Goal: Task Accomplishment & Management: Complete application form

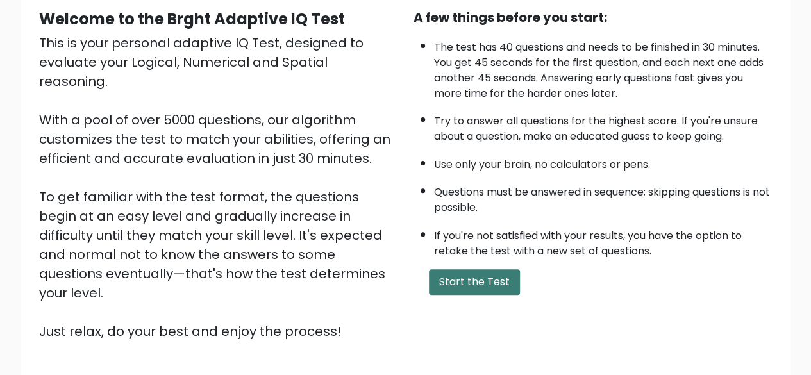
scroll to position [128, 0]
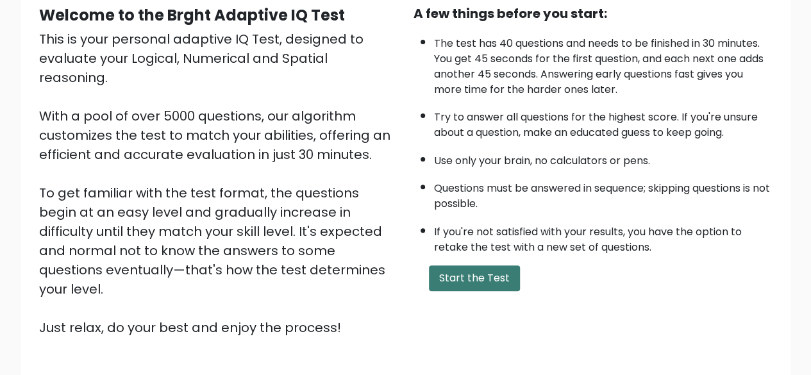
click at [466, 277] on button "Start the Test" at bounding box center [474, 278] width 91 height 26
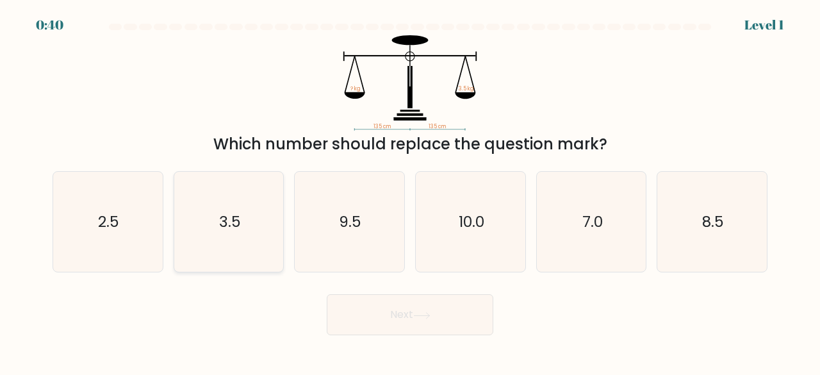
click at [256, 215] on icon "3.5" at bounding box center [229, 222] width 101 height 101
click at [410, 191] on input "b. 3.5" at bounding box center [410, 189] width 1 height 3
radio input "true"
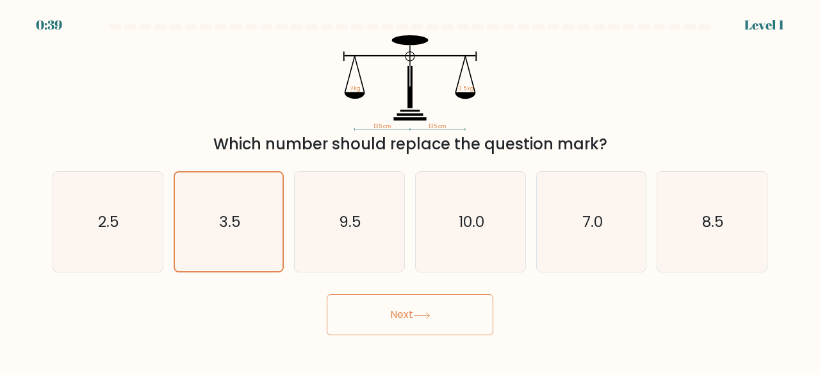
click at [387, 320] on button "Next" at bounding box center [410, 314] width 167 height 41
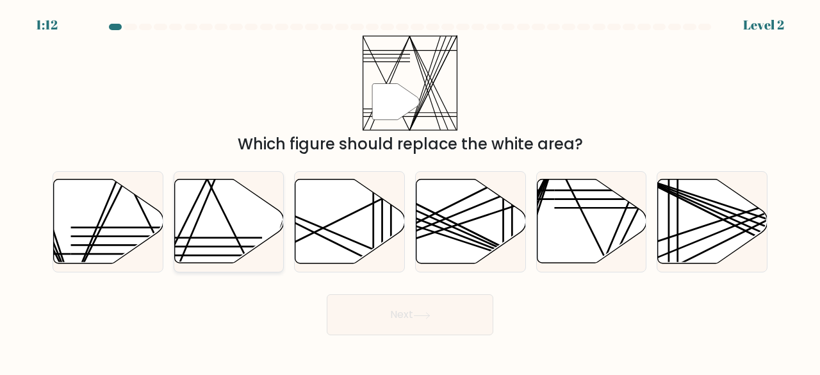
click at [231, 226] on line at bounding box center [207, 179] width 108 height 218
click at [410, 191] on input "b." at bounding box center [410, 189] width 1 height 3
radio input "true"
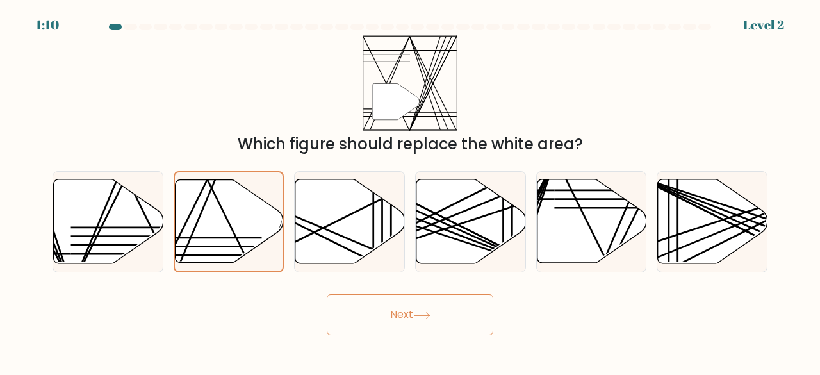
click at [391, 312] on button "Next" at bounding box center [410, 314] width 167 height 41
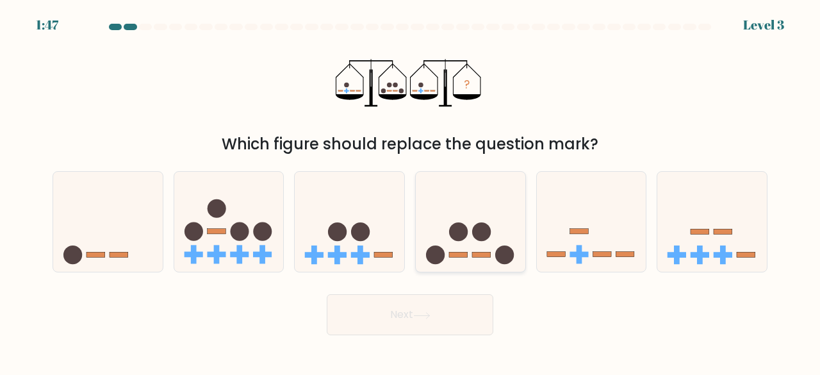
click at [467, 246] on icon at bounding box center [471, 221] width 110 height 90
click at [411, 191] on input "d." at bounding box center [410, 189] width 1 height 3
radio input "true"
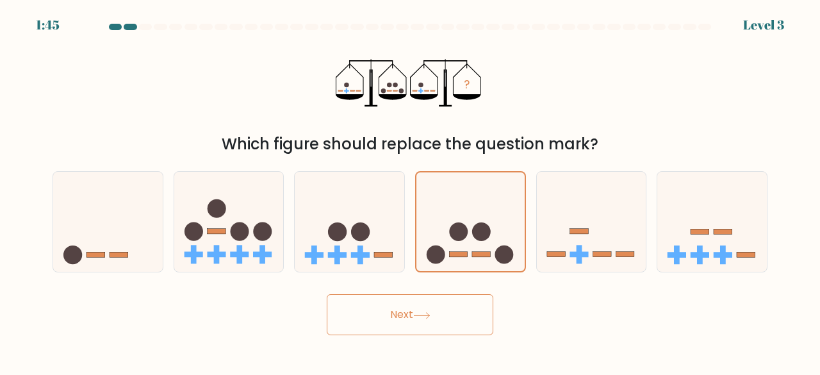
click at [419, 312] on icon at bounding box center [421, 315] width 17 height 7
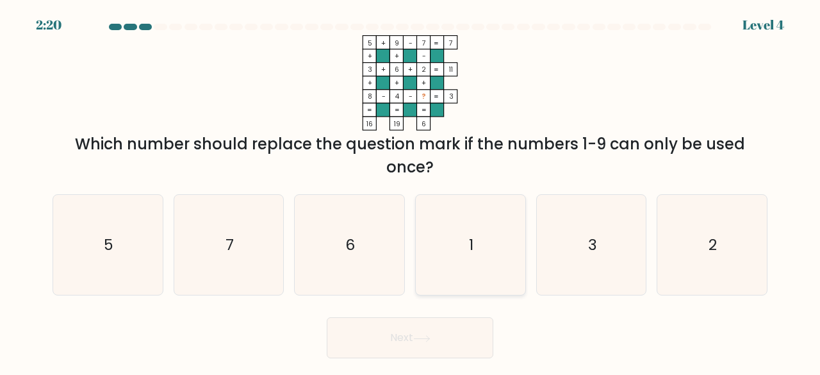
click at [475, 234] on icon "1" at bounding box center [470, 245] width 101 height 101
click at [411, 191] on input "d. 1" at bounding box center [410, 189] width 1 height 3
radio input "true"
click at [431, 341] on icon at bounding box center [421, 338] width 17 height 7
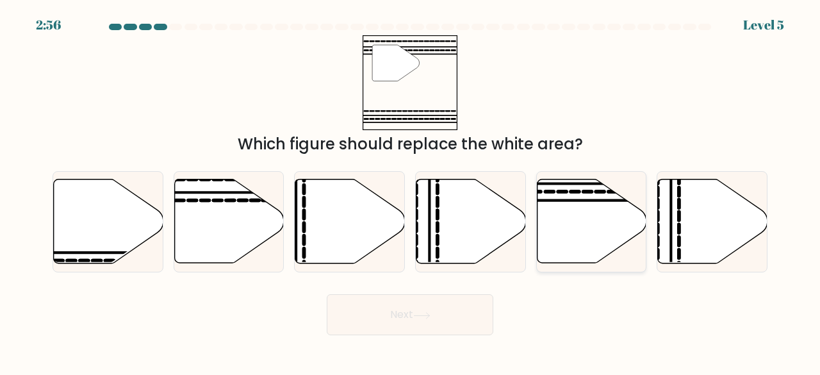
click at [560, 216] on icon at bounding box center [592, 221] width 110 height 84
click at [411, 191] on input "e." at bounding box center [410, 189] width 1 height 3
radio input "true"
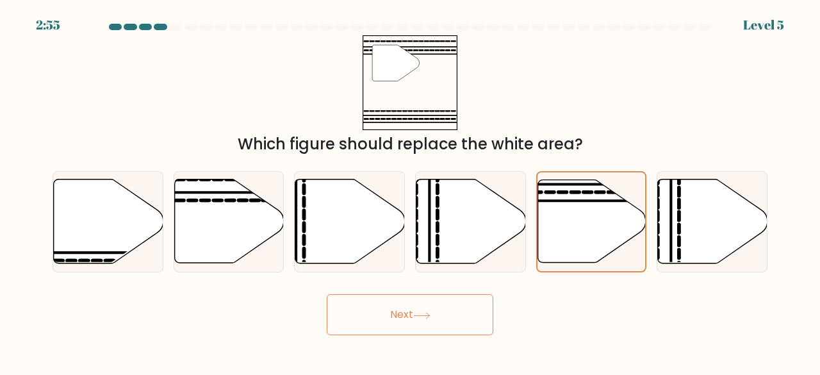
click at [430, 309] on button "Next" at bounding box center [410, 314] width 167 height 41
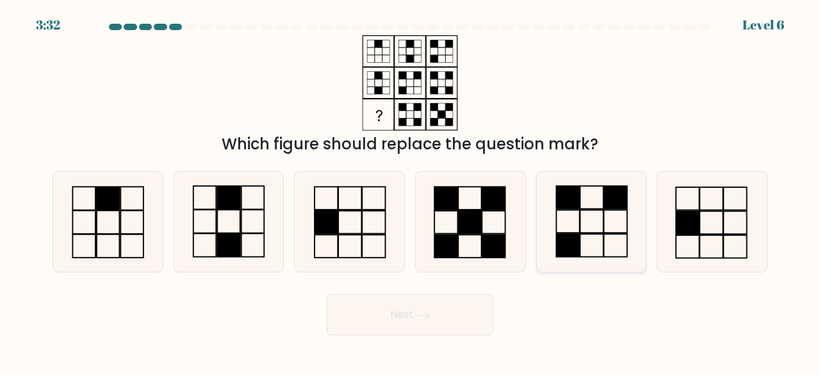
click at [588, 233] on rect at bounding box center [591, 221] width 23 height 23
click at [411, 191] on input "e." at bounding box center [410, 189] width 1 height 3
radio input "true"
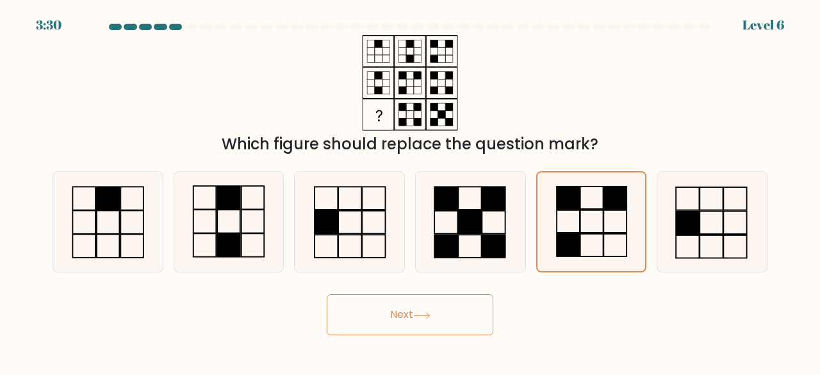
click at [384, 307] on button "Next" at bounding box center [410, 314] width 167 height 41
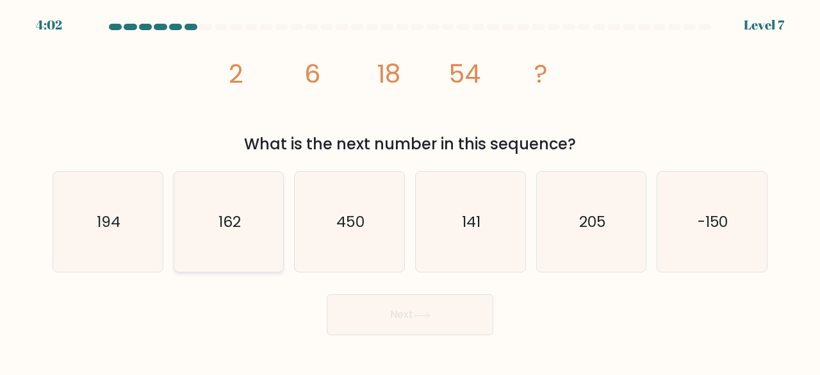
click at [259, 237] on icon "162" at bounding box center [229, 222] width 101 height 101
click at [410, 191] on input "b. 162" at bounding box center [410, 189] width 1 height 3
radio input "true"
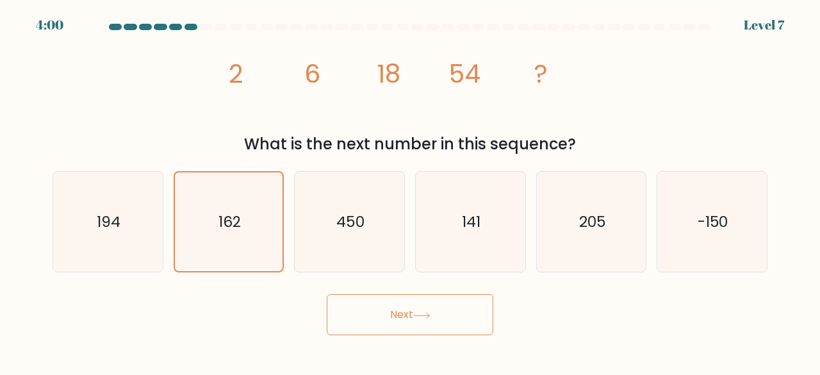
click at [402, 316] on button "Next" at bounding box center [410, 314] width 167 height 41
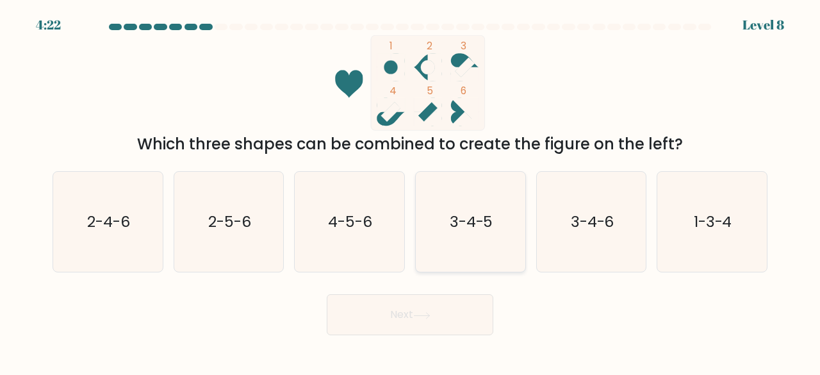
click at [481, 221] on text "3-4-5" at bounding box center [472, 221] width 44 height 21
click at [411, 191] on input "d. 3-4-5" at bounding box center [410, 189] width 1 height 3
radio input "true"
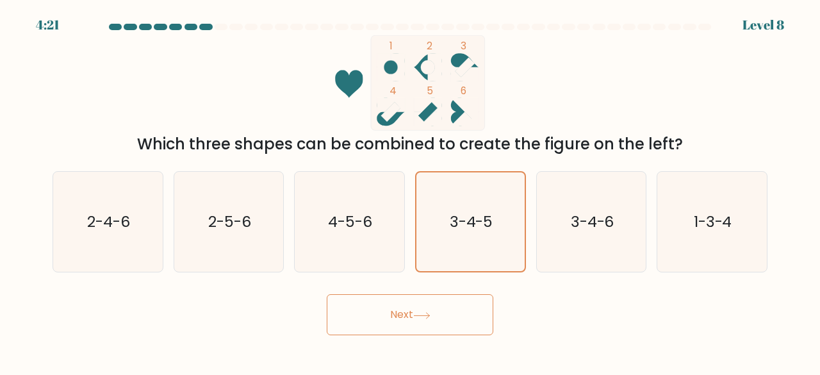
click at [442, 317] on button "Next" at bounding box center [410, 314] width 167 height 41
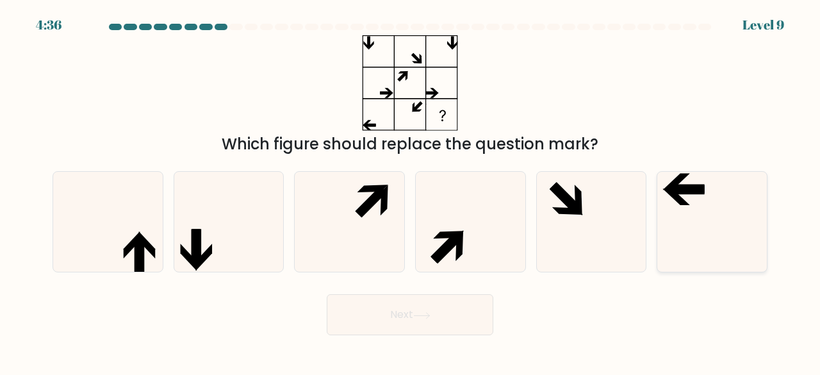
click at [688, 222] on icon at bounding box center [712, 222] width 101 height 101
click at [411, 191] on input "f." at bounding box center [410, 189] width 1 height 3
radio input "true"
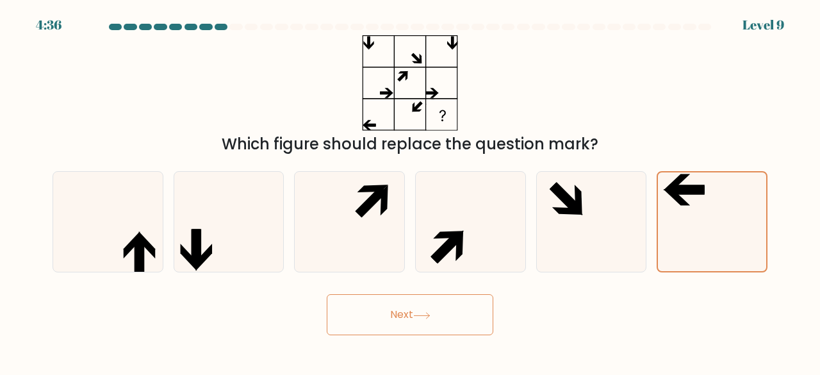
click at [440, 315] on button "Next" at bounding box center [410, 314] width 167 height 41
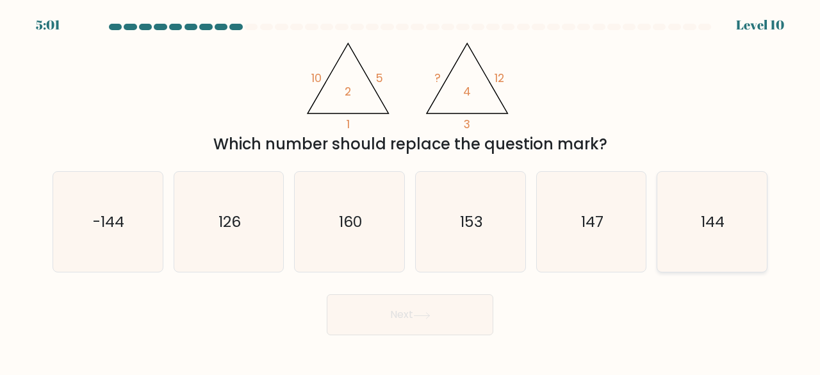
click at [683, 238] on icon "144" at bounding box center [712, 222] width 101 height 101
click at [411, 191] on input "f. 144" at bounding box center [410, 189] width 1 height 3
radio input "true"
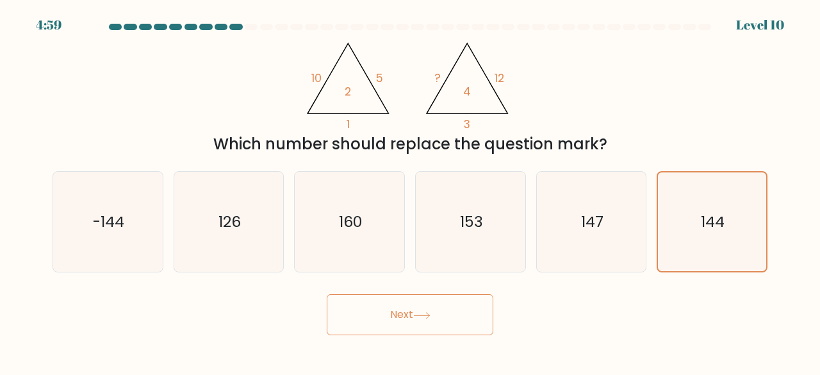
click at [460, 318] on button "Next" at bounding box center [410, 314] width 167 height 41
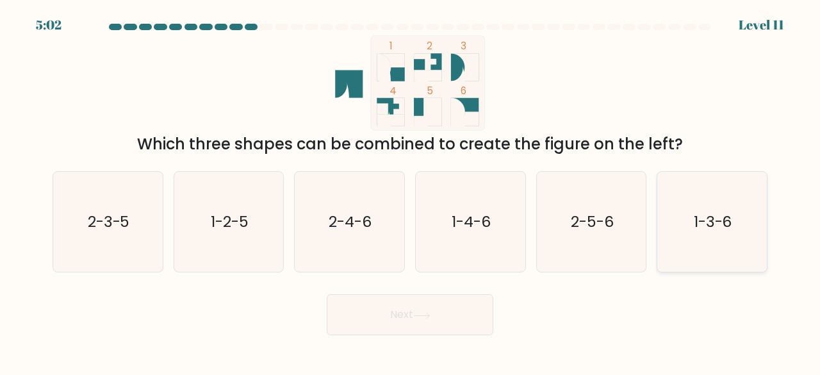
click at [695, 230] on text "1-3-6" at bounding box center [713, 221] width 38 height 21
click at [411, 191] on input "f. 1-3-6" at bounding box center [410, 189] width 1 height 3
radio input "true"
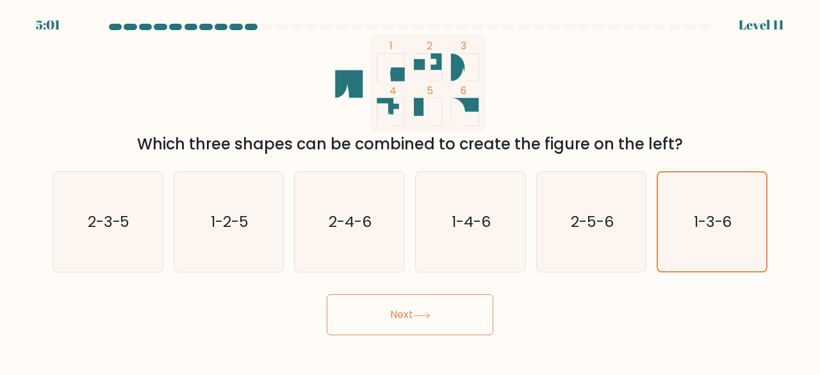
click at [459, 317] on button "Next" at bounding box center [410, 314] width 167 height 41
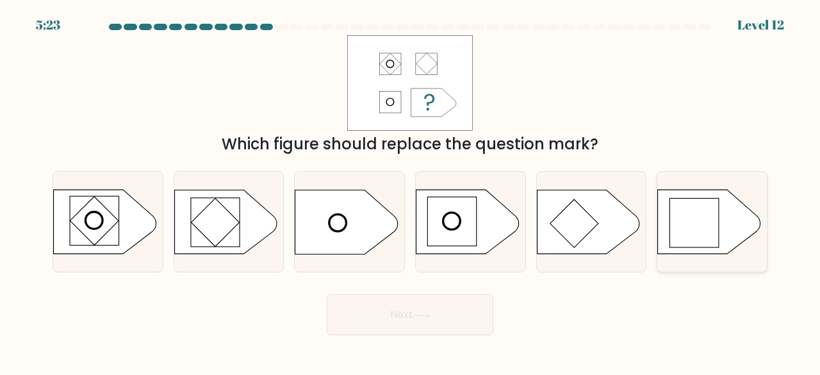
click at [702, 233] on rect at bounding box center [694, 223] width 49 height 49
click at [411, 191] on input "f." at bounding box center [410, 189] width 1 height 3
radio input "true"
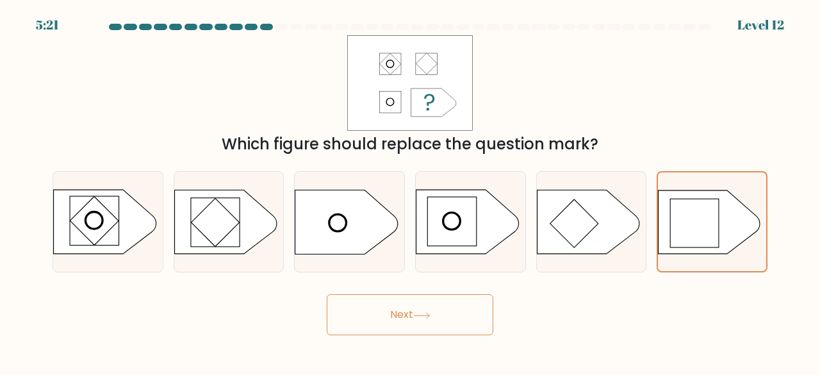
click at [419, 315] on icon at bounding box center [421, 315] width 17 height 7
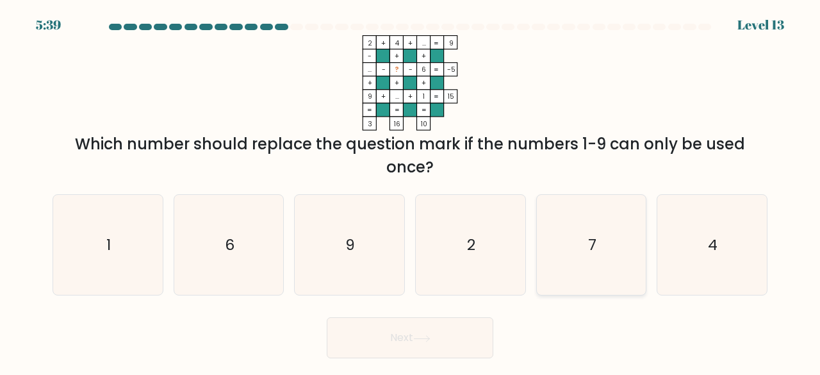
click at [611, 239] on icon "7" at bounding box center [591, 245] width 101 height 101
click at [411, 191] on input "e. 7" at bounding box center [410, 189] width 1 height 3
radio input "true"
click at [463, 339] on button "Next" at bounding box center [410, 337] width 167 height 41
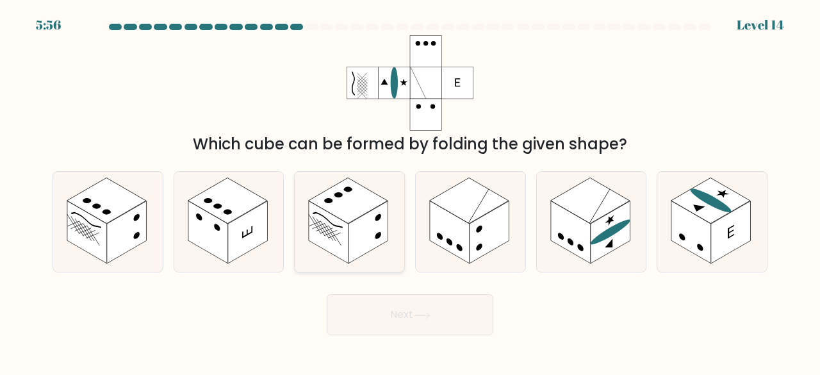
click at [352, 225] on rect at bounding box center [369, 232] width 40 height 63
click at [410, 191] on input "c." at bounding box center [410, 189] width 1 height 3
radio input "true"
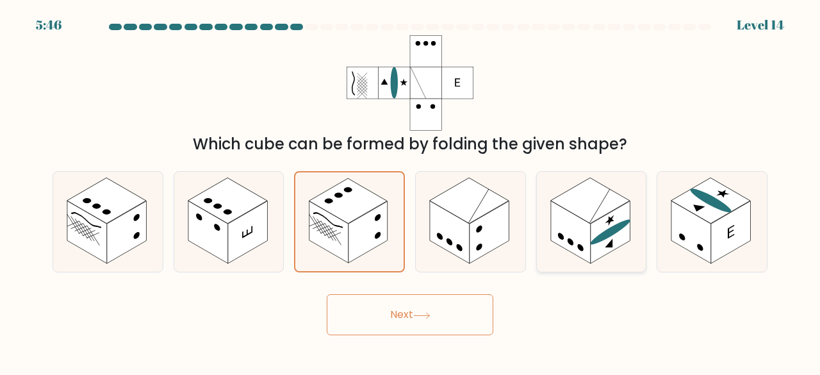
click at [598, 249] on rect at bounding box center [611, 232] width 40 height 63
click at [411, 191] on input "e." at bounding box center [410, 189] width 1 height 3
radio input "true"
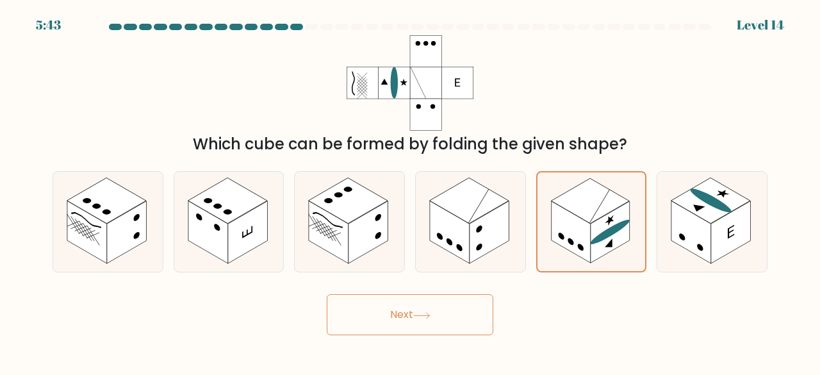
click at [443, 310] on button "Next" at bounding box center [410, 314] width 167 height 41
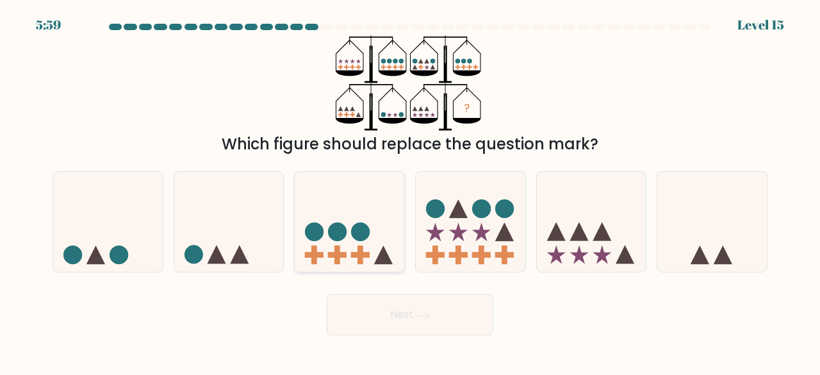
click at [379, 197] on icon at bounding box center [350, 221] width 110 height 90
click at [410, 191] on input "c." at bounding box center [410, 189] width 1 height 3
radio input "true"
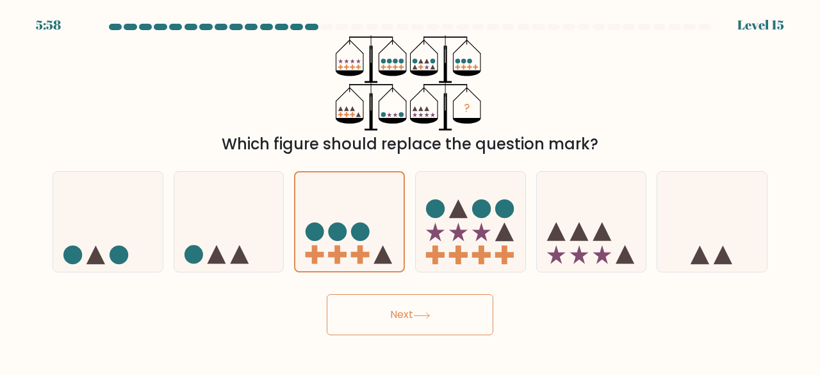
click at [393, 318] on button "Next" at bounding box center [410, 314] width 167 height 41
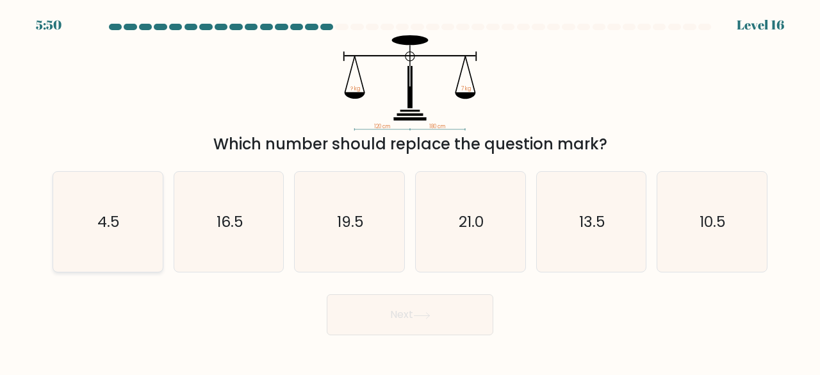
click at [92, 211] on icon "4.5" at bounding box center [108, 222] width 101 height 101
click at [410, 191] on input "a. 4.5" at bounding box center [410, 189] width 1 height 3
radio input "true"
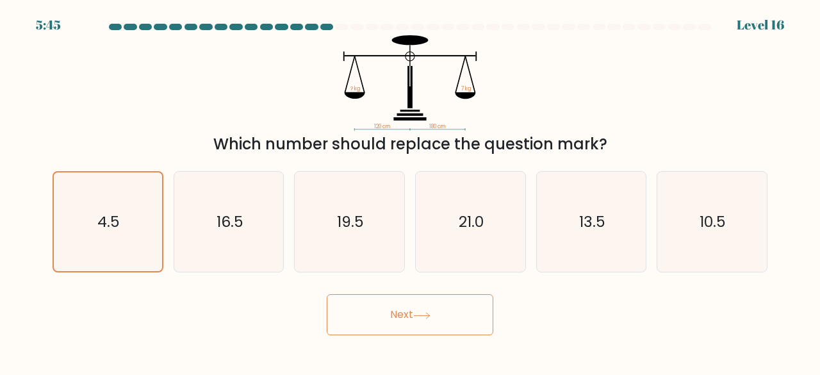
click at [411, 318] on button "Next" at bounding box center [410, 314] width 167 height 41
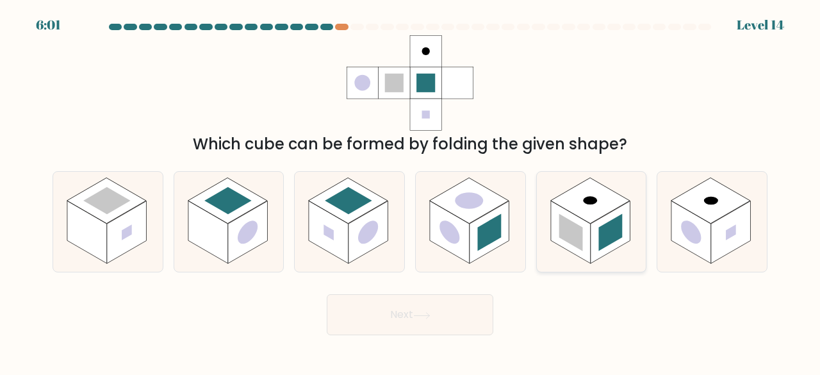
click at [574, 233] on rect at bounding box center [571, 232] width 24 height 37
click at [411, 191] on input "e." at bounding box center [410, 189] width 1 height 3
radio input "true"
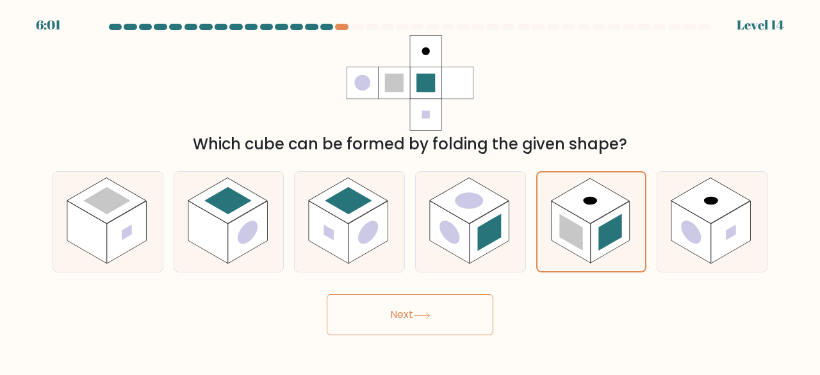
click at [466, 309] on button "Next" at bounding box center [410, 314] width 167 height 41
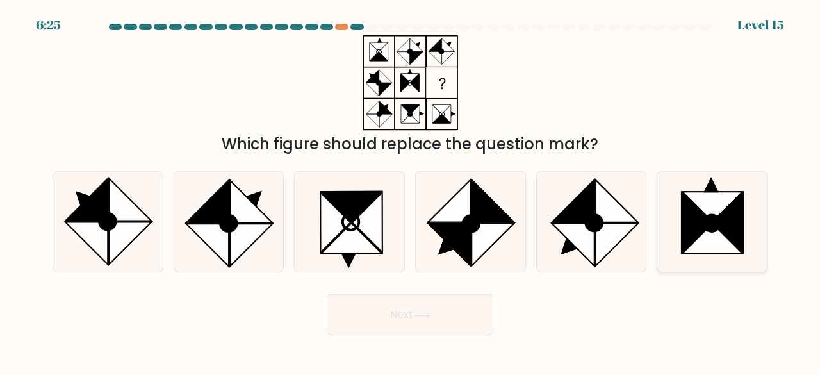
click at [725, 232] on icon at bounding box center [729, 222] width 30 height 60
click at [411, 191] on input "f." at bounding box center [410, 189] width 1 height 3
radio input "true"
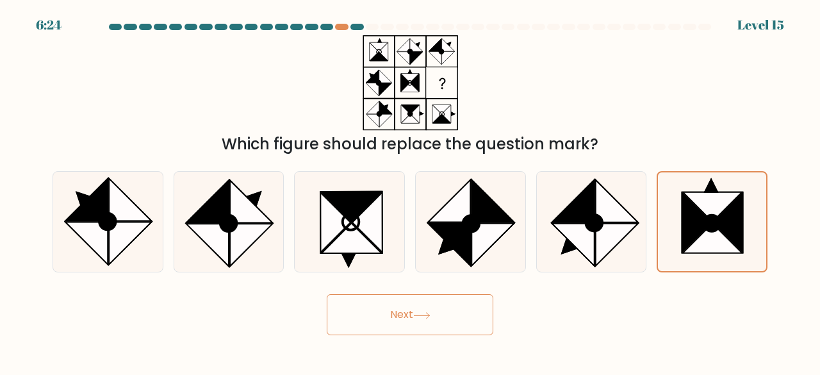
click at [443, 302] on button "Next" at bounding box center [410, 314] width 167 height 41
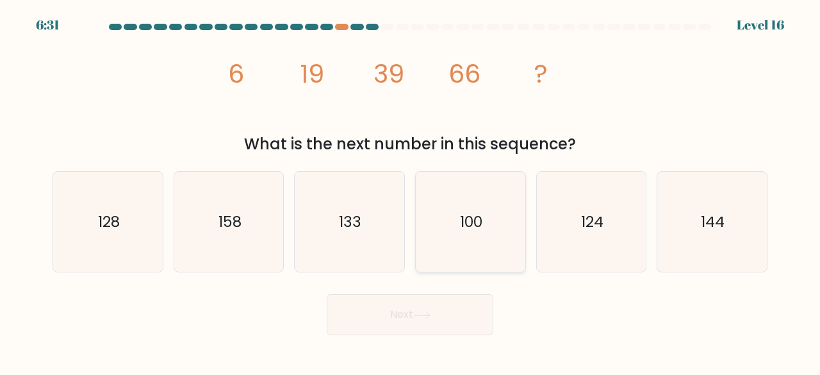
click at [481, 224] on text "100" at bounding box center [471, 221] width 22 height 21
click at [411, 191] on input "d. 100" at bounding box center [410, 189] width 1 height 3
radio input "true"
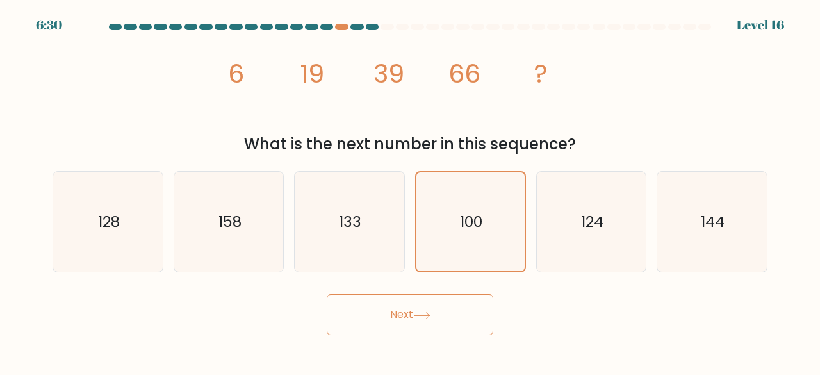
click at [451, 305] on button "Next" at bounding box center [410, 314] width 167 height 41
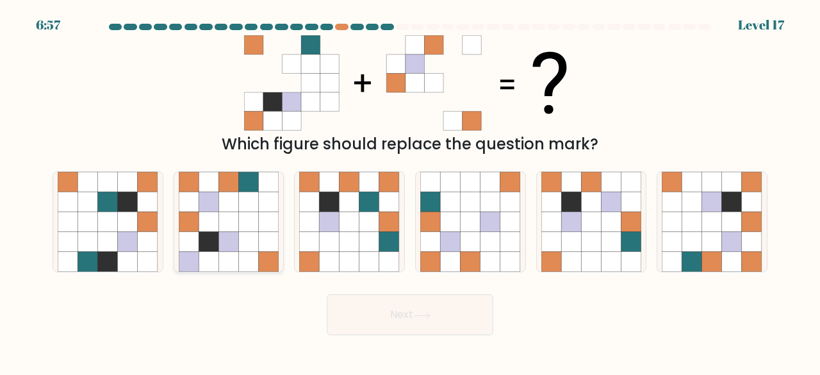
click at [243, 215] on icon at bounding box center [249, 222] width 20 height 20
click at [410, 191] on input "b." at bounding box center [410, 189] width 1 height 3
radio input "true"
click at [393, 312] on button "Next" at bounding box center [410, 314] width 167 height 41
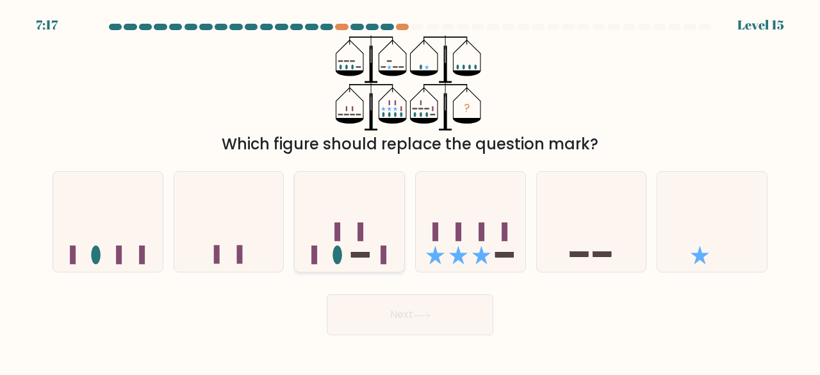
click at [367, 227] on icon at bounding box center [350, 221] width 110 height 90
click at [410, 191] on input "c." at bounding box center [410, 189] width 1 height 3
radio input "true"
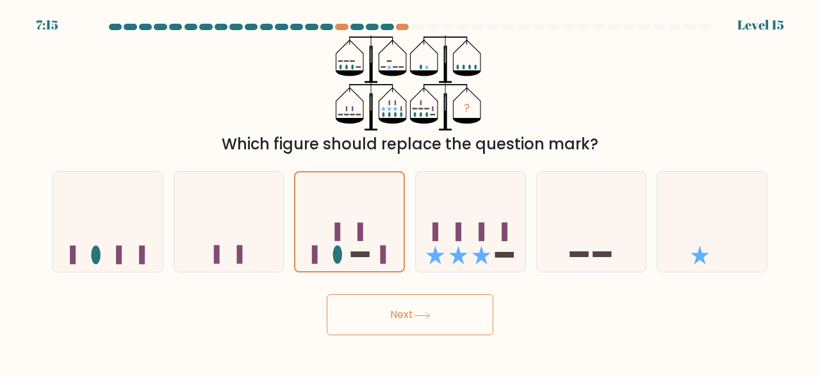
click at [390, 324] on button "Next" at bounding box center [410, 314] width 167 height 41
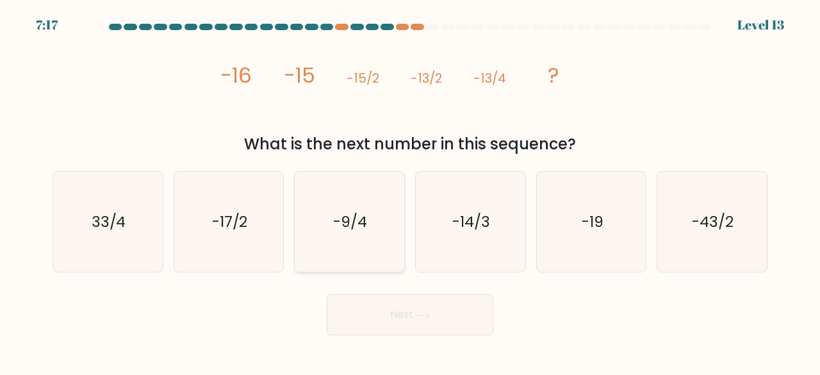
click at [358, 254] on icon "-9/4" at bounding box center [349, 222] width 101 height 101
click at [410, 191] on input "c. -9/4" at bounding box center [410, 189] width 1 height 3
radio input "true"
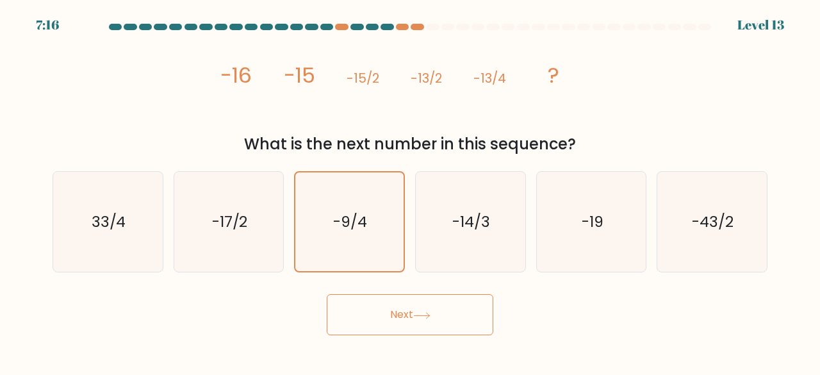
click at [420, 313] on icon at bounding box center [421, 315] width 17 height 7
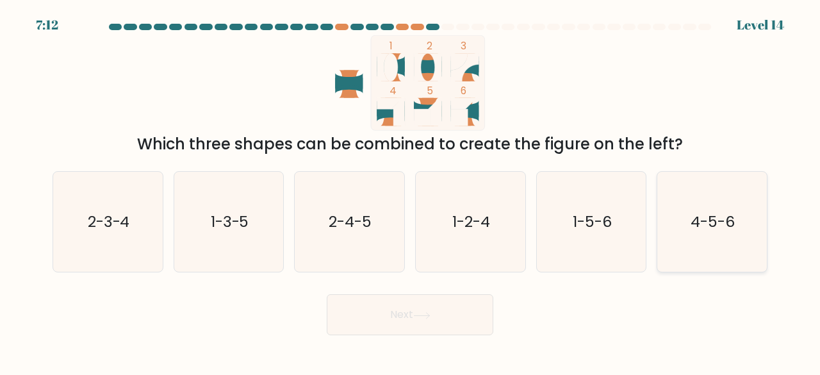
click at [693, 235] on icon "4-5-6" at bounding box center [712, 222] width 101 height 101
click at [411, 191] on input "f. 4-5-6" at bounding box center [410, 189] width 1 height 3
radio input "true"
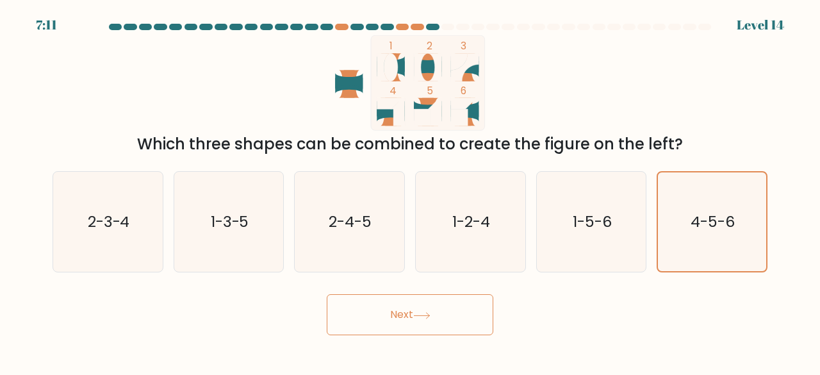
click at [460, 319] on button "Next" at bounding box center [410, 314] width 167 height 41
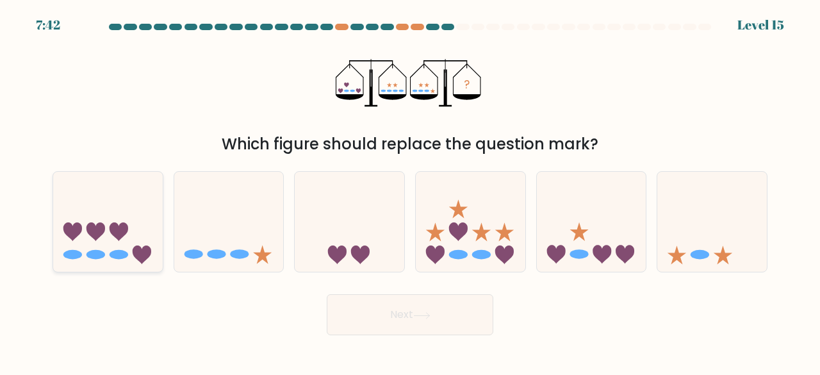
click at [114, 236] on icon at bounding box center [119, 231] width 19 height 19
click at [410, 191] on input "a." at bounding box center [410, 189] width 1 height 3
radio input "true"
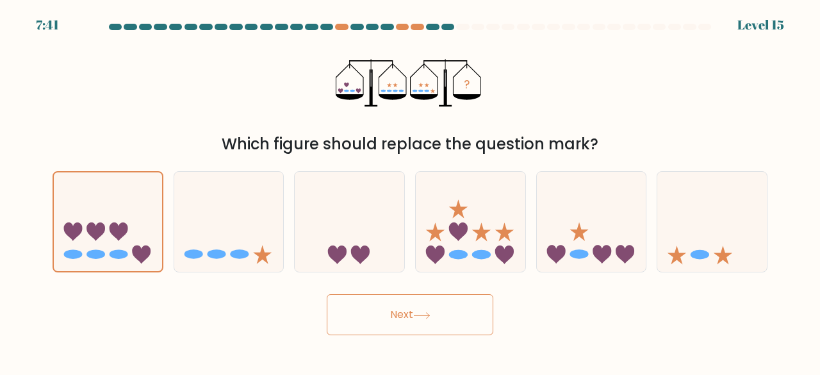
click at [377, 312] on button "Next" at bounding box center [410, 314] width 167 height 41
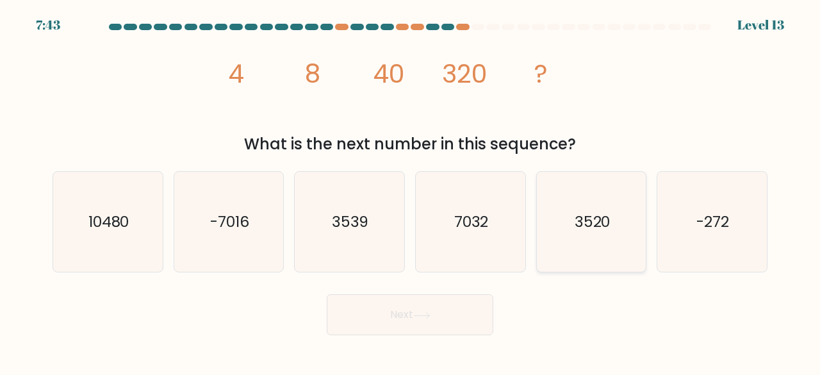
click at [588, 231] on icon "3520" at bounding box center [591, 222] width 101 height 101
click at [411, 191] on input "e. 3520" at bounding box center [410, 189] width 1 height 3
radio input "true"
click at [449, 312] on button "Next" at bounding box center [410, 314] width 167 height 41
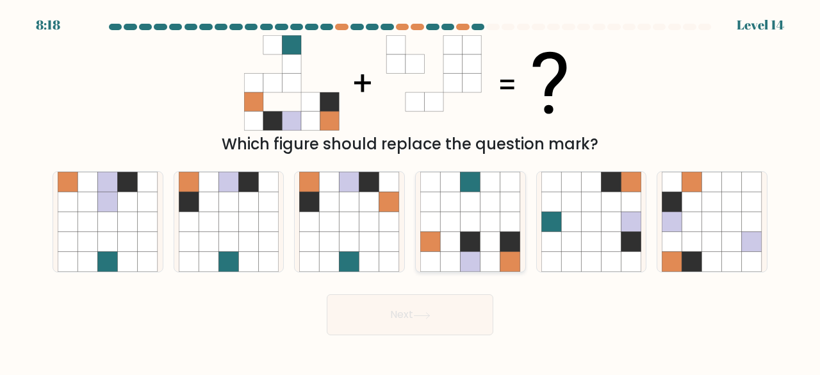
click at [486, 235] on icon at bounding box center [491, 242] width 20 height 20
click at [411, 191] on input "d." at bounding box center [410, 189] width 1 height 3
radio input "true"
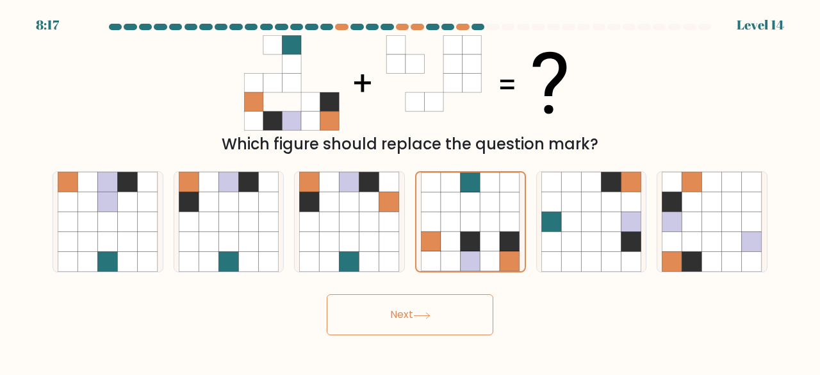
click at [452, 318] on button "Next" at bounding box center [410, 314] width 167 height 41
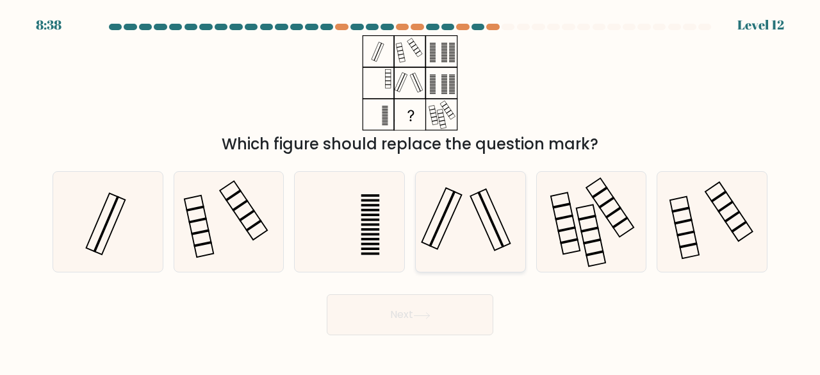
click at [479, 225] on icon at bounding box center [470, 222] width 101 height 101
click at [411, 191] on input "d." at bounding box center [410, 189] width 1 height 3
radio input "true"
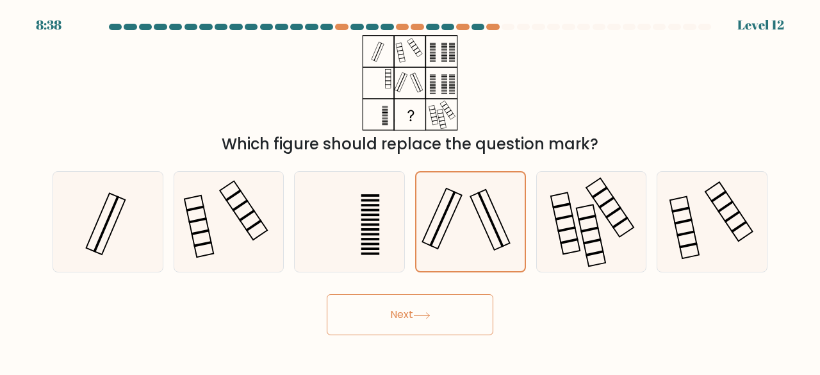
click at [433, 304] on button "Next" at bounding box center [410, 314] width 167 height 41
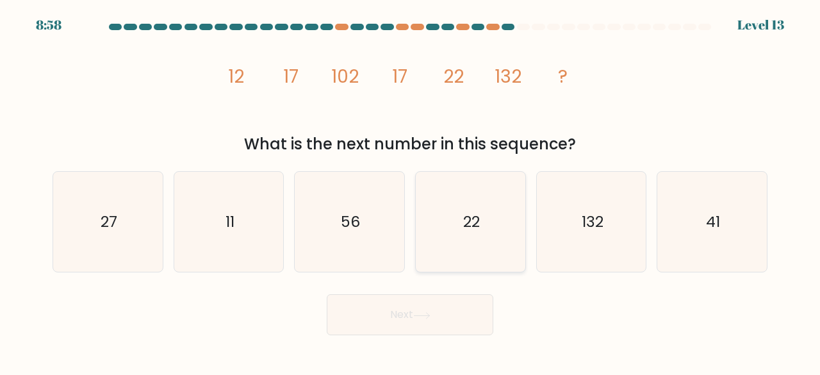
click at [482, 243] on icon "22" at bounding box center [470, 222] width 101 height 101
click at [411, 191] on input "d. 22" at bounding box center [410, 189] width 1 height 3
radio input "true"
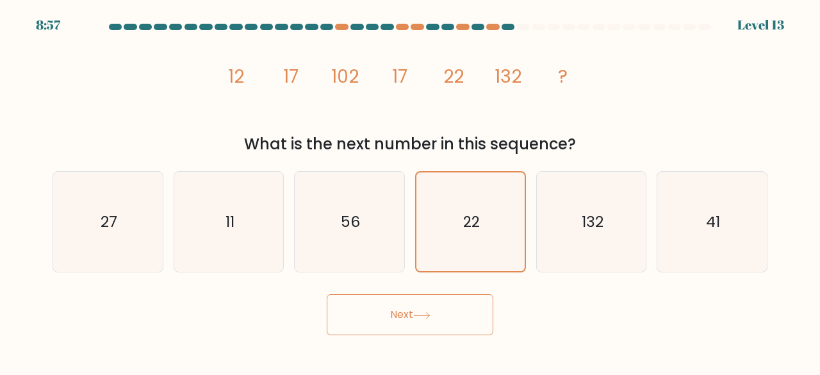
click at [450, 320] on button "Next" at bounding box center [410, 314] width 167 height 41
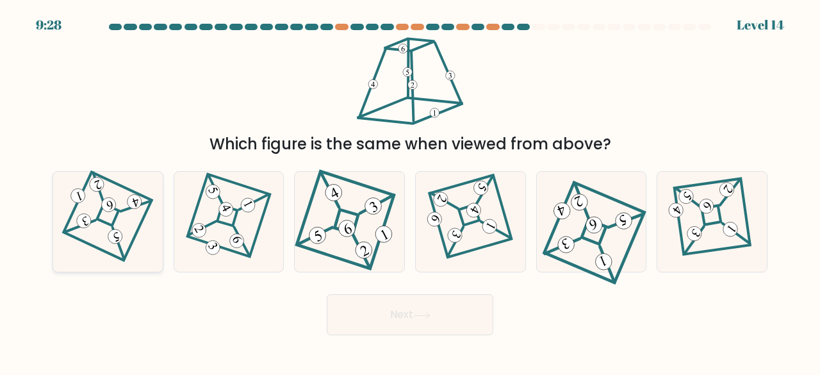
click at [118, 208] on icon at bounding box center [107, 221] width 69 height 80
click at [410, 191] on input "a." at bounding box center [410, 189] width 1 height 3
radio input "true"
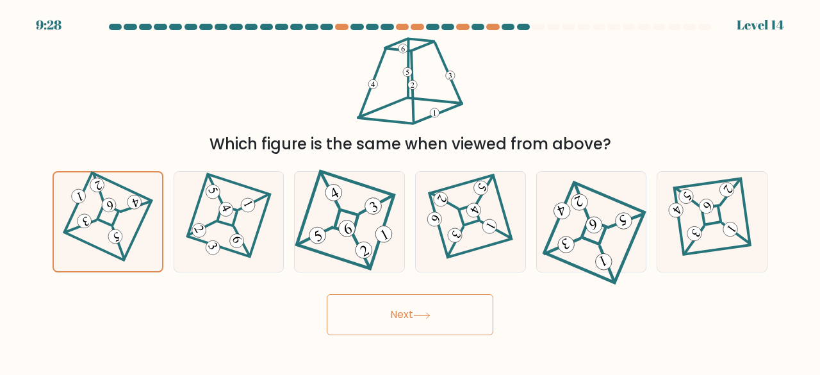
click at [419, 313] on icon at bounding box center [421, 315] width 17 height 7
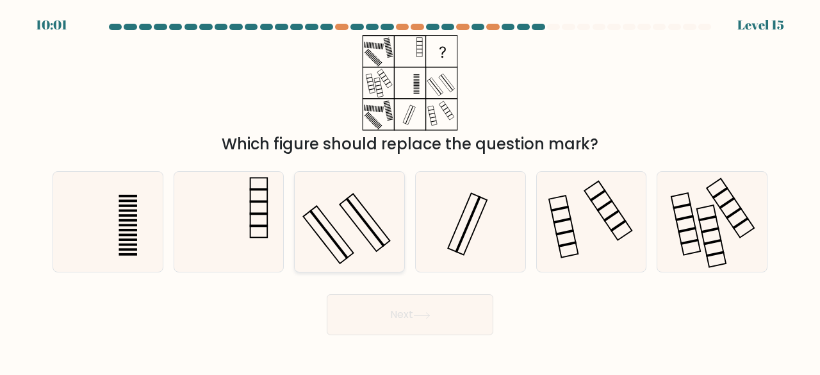
click at [345, 221] on icon at bounding box center [349, 222] width 101 height 101
click at [410, 191] on input "c." at bounding box center [410, 189] width 1 height 3
radio input "true"
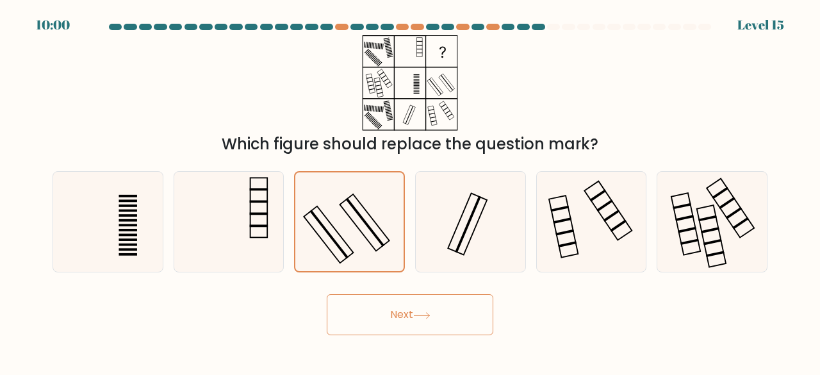
click at [390, 309] on button "Next" at bounding box center [410, 314] width 167 height 41
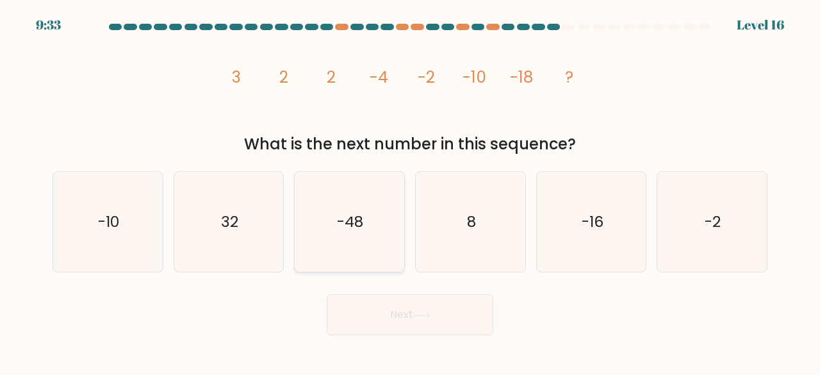
click at [331, 238] on icon "-48" at bounding box center [349, 222] width 101 height 101
click at [410, 191] on input "c. -48" at bounding box center [410, 189] width 1 height 3
radio input "true"
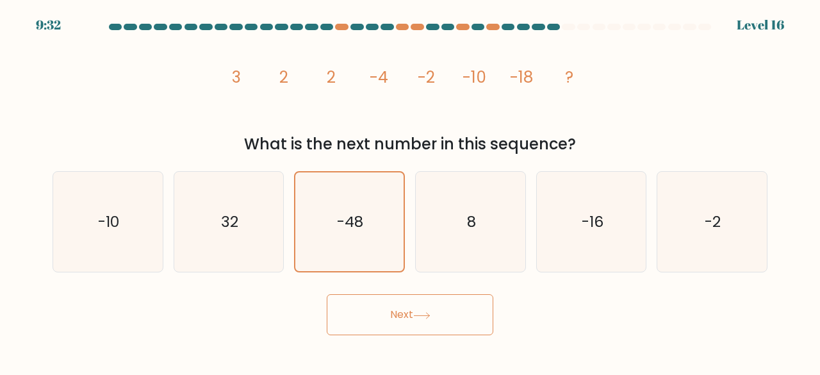
click at [395, 302] on button "Next" at bounding box center [410, 314] width 167 height 41
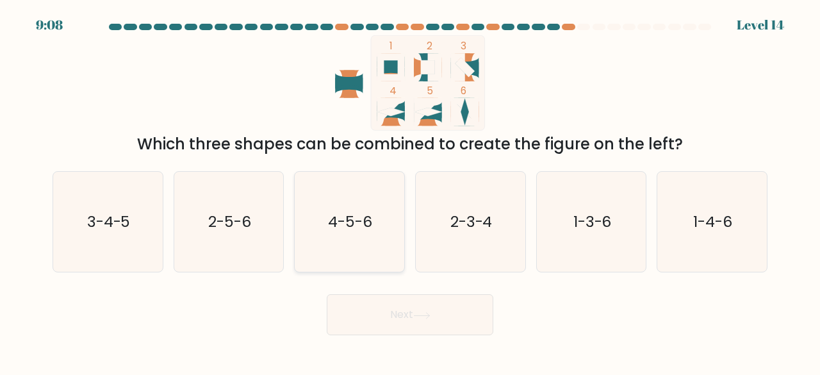
click at [368, 212] on text "4-5-6" at bounding box center [351, 221] width 44 height 21
click at [410, 191] on input "c. 4-5-6" at bounding box center [410, 189] width 1 height 3
radio input "true"
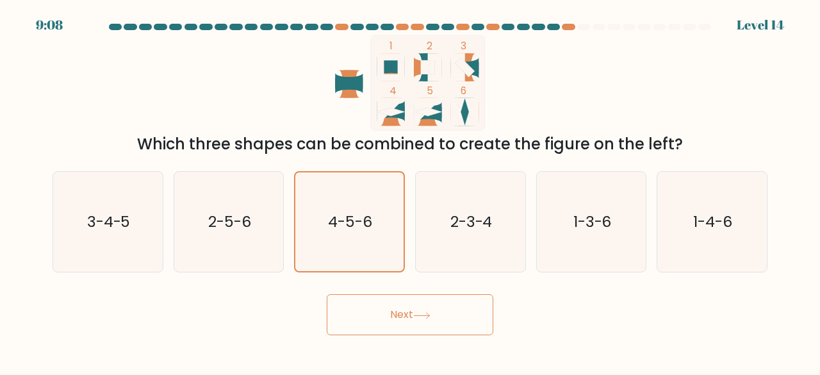
click at [391, 316] on button "Next" at bounding box center [410, 314] width 167 height 41
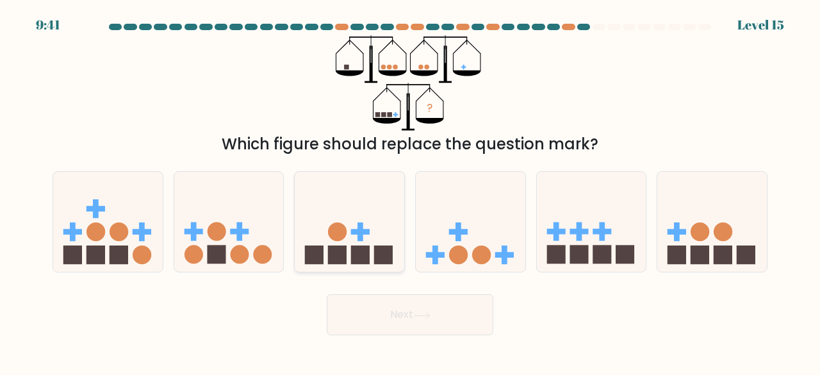
click at [346, 233] on circle at bounding box center [337, 231] width 19 height 19
click at [410, 191] on input "c." at bounding box center [410, 189] width 1 height 3
radio input "true"
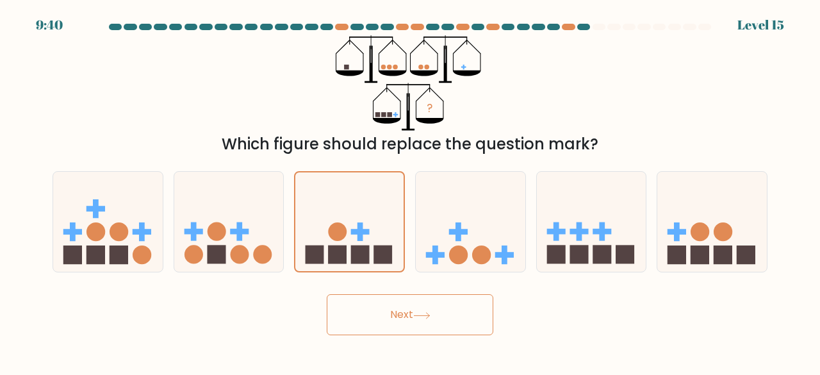
click at [422, 318] on icon at bounding box center [421, 315] width 17 height 7
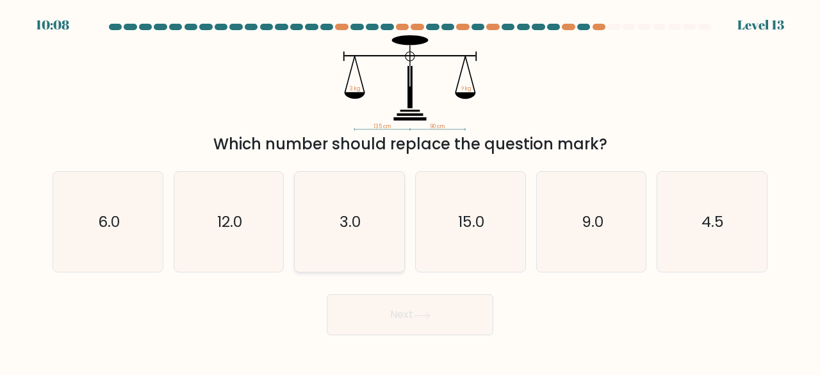
click at [337, 233] on icon "3.0" at bounding box center [349, 222] width 101 height 101
click at [410, 191] on input "c. 3.0" at bounding box center [410, 189] width 1 height 3
radio input "true"
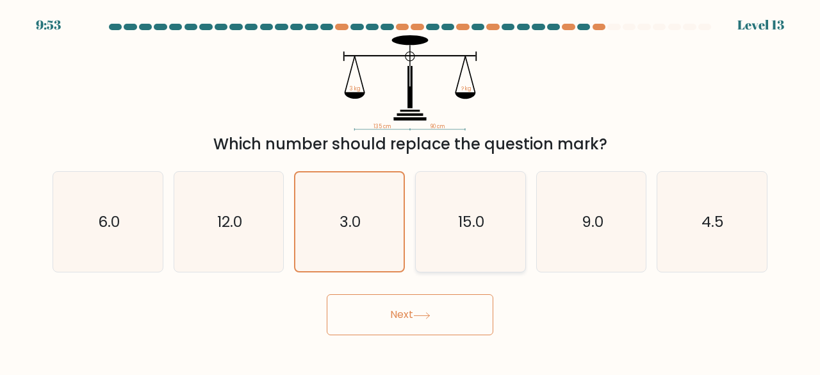
click at [464, 231] on icon "15.0" at bounding box center [470, 222] width 101 height 101
click at [411, 191] on input "d. 15.0" at bounding box center [410, 189] width 1 height 3
radio input "true"
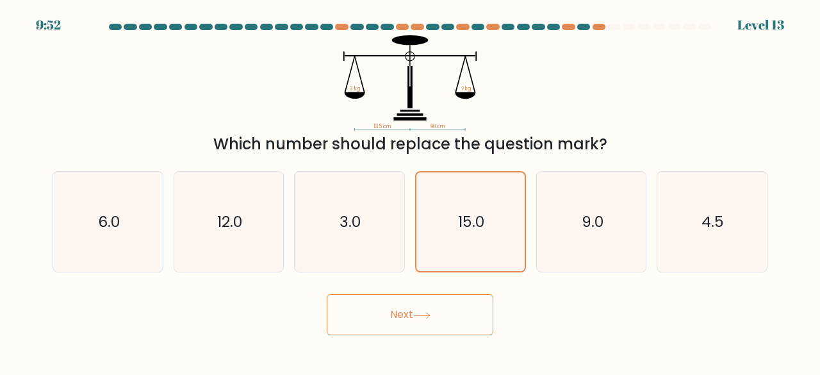
click at [433, 311] on button "Next" at bounding box center [410, 314] width 167 height 41
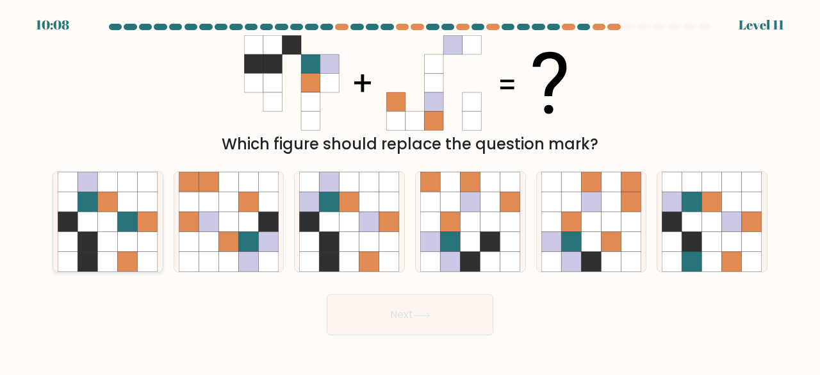
click at [111, 236] on icon at bounding box center [108, 242] width 20 height 20
click at [410, 191] on input "a." at bounding box center [410, 189] width 1 height 3
radio input "true"
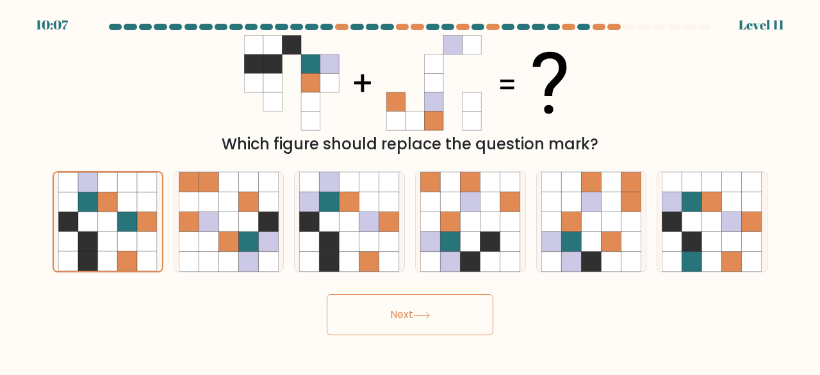
click at [390, 301] on button "Next" at bounding box center [410, 314] width 167 height 41
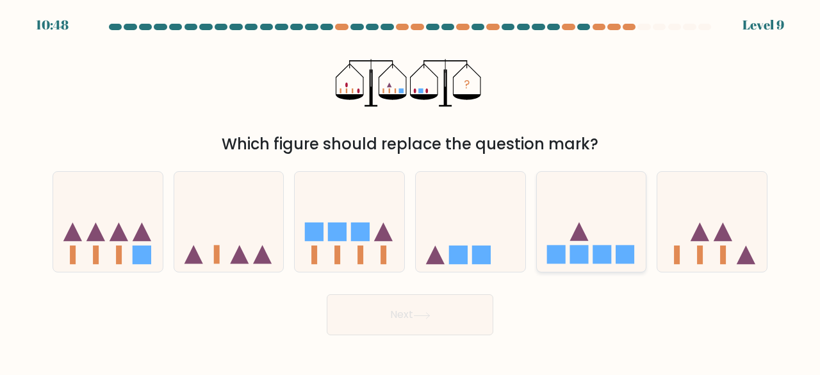
click at [581, 226] on icon at bounding box center [592, 221] width 110 height 90
click at [411, 191] on input "e." at bounding box center [410, 189] width 1 height 3
radio input "true"
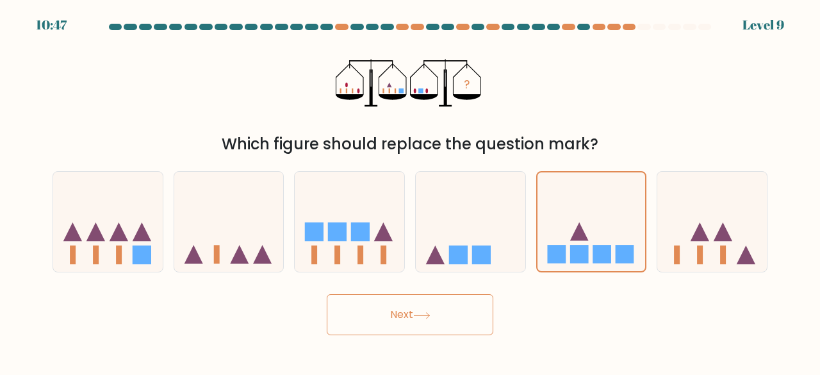
click at [443, 309] on button "Next" at bounding box center [410, 314] width 167 height 41
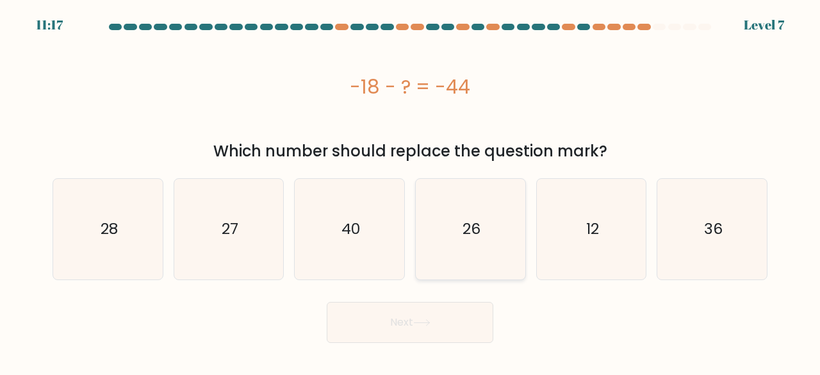
click at [449, 256] on icon "26" at bounding box center [470, 229] width 101 height 101
click at [411, 191] on input "d. 26" at bounding box center [410, 189] width 1 height 3
radio input "true"
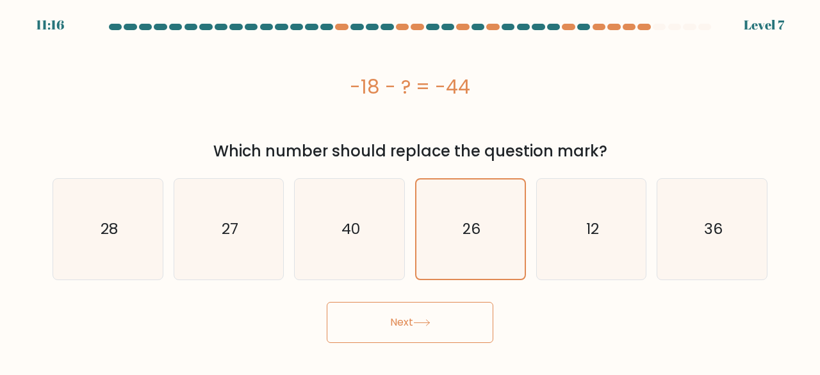
click at [438, 313] on button "Next" at bounding box center [410, 322] width 167 height 41
click at [384, 318] on button "Next" at bounding box center [410, 322] width 167 height 41
click at [446, 315] on button "Next" at bounding box center [410, 322] width 167 height 41
click at [352, 252] on icon "40" at bounding box center [349, 229] width 101 height 101
click at [410, 191] on input "c. 40" at bounding box center [410, 189] width 1 height 3
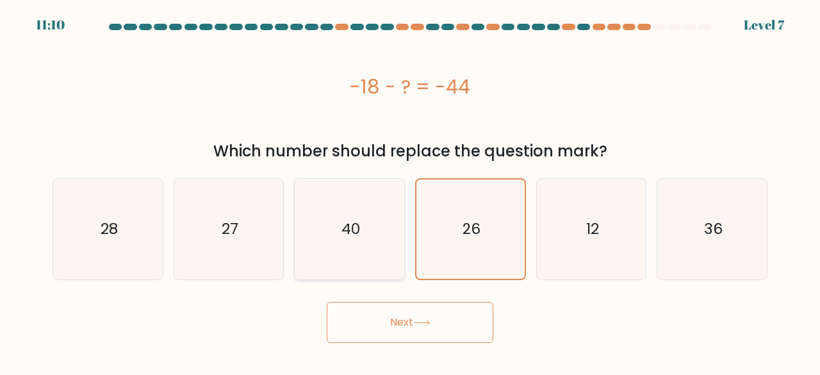
radio input "true"
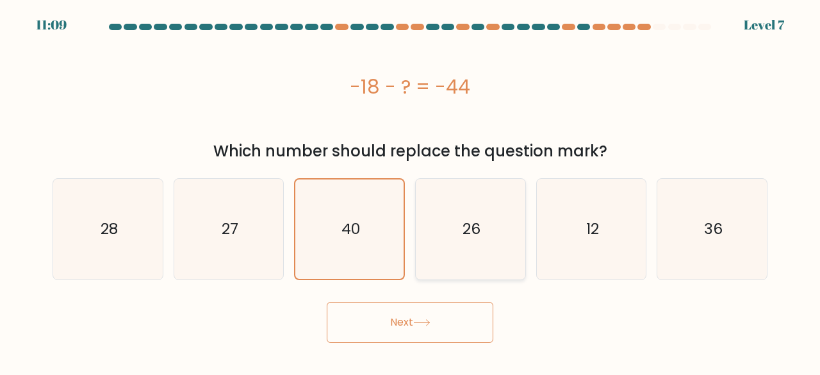
click at [477, 242] on icon "26" at bounding box center [470, 229] width 101 height 101
click at [411, 191] on input "d. 26" at bounding box center [410, 189] width 1 height 3
radio input "true"
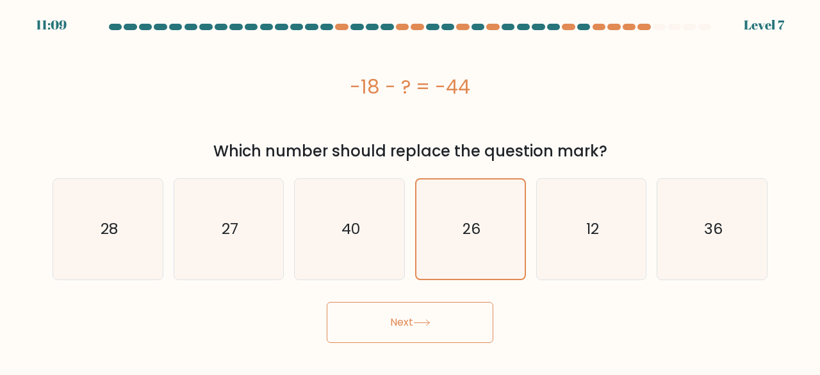
click at [416, 320] on button "Next" at bounding box center [410, 322] width 167 height 41
click at [456, 307] on button "Next" at bounding box center [410, 322] width 167 height 41
click at [436, 325] on button "Next" at bounding box center [410, 322] width 167 height 41
drag, startPoint x: 210, startPoint y: 249, endPoint x: 368, endPoint y: 234, distance: 158.3
click at [211, 249] on icon "27" at bounding box center [229, 229] width 101 height 101
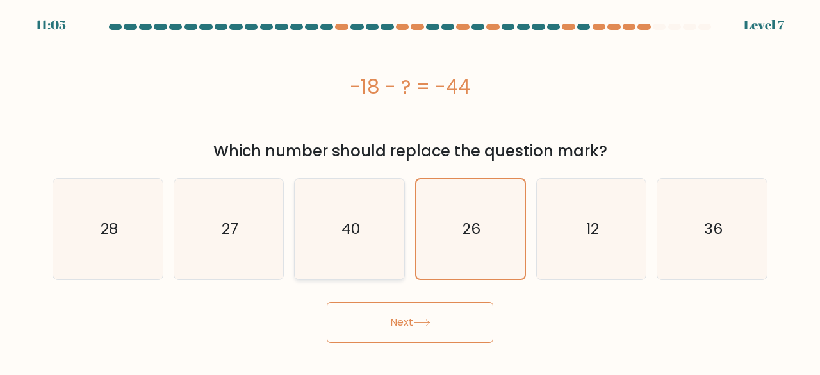
click at [410, 191] on input "b. 27" at bounding box center [410, 189] width 1 height 3
radio input "true"
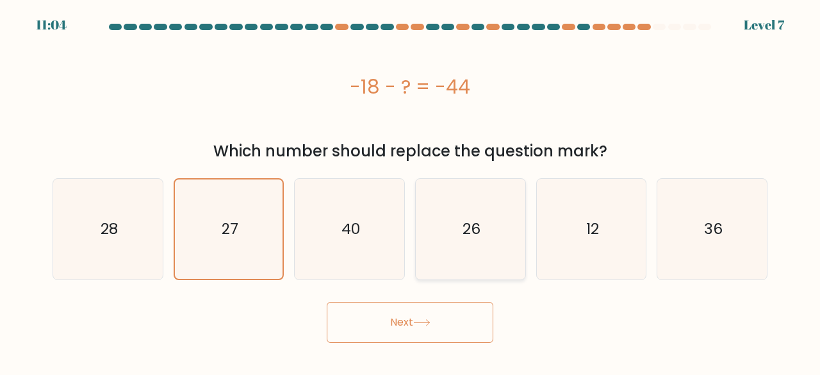
click at [486, 239] on icon "26" at bounding box center [470, 229] width 101 height 101
click at [411, 191] on input "d. 26" at bounding box center [410, 189] width 1 height 3
radio input "true"
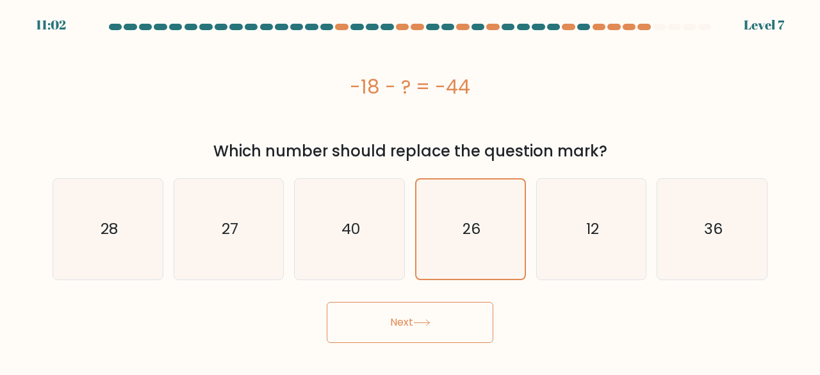
click at [389, 322] on button "Next" at bounding box center [410, 322] width 167 height 41
click at [433, 353] on body "11:01 Level 7" at bounding box center [410, 187] width 820 height 375
click at [692, 105] on div "-18 - ? = -44" at bounding box center [410, 86] width 715 height 103
click at [690, 217] on icon "36" at bounding box center [712, 229] width 101 height 101
click at [411, 191] on input "f. 36" at bounding box center [410, 189] width 1 height 3
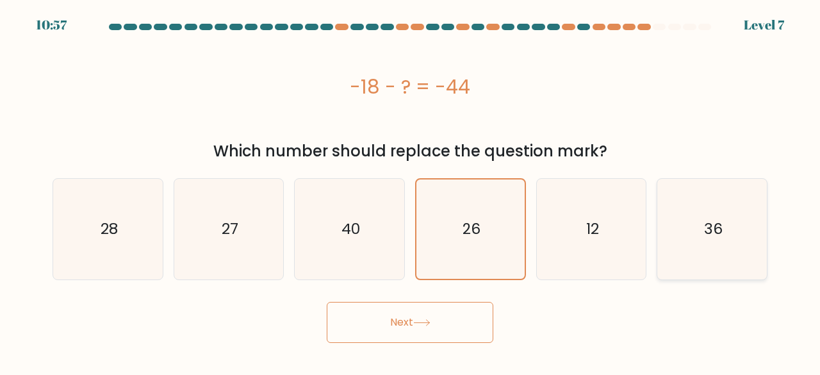
radio input "true"
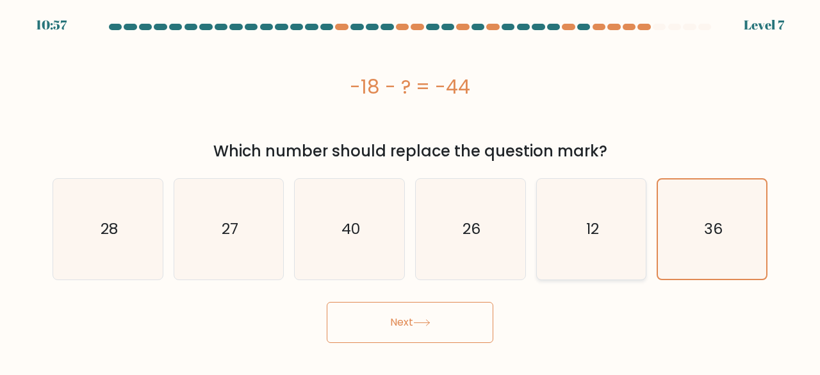
click at [624, 236] on icon "12" at bounding box center [591, 229] width 101 height 101
click at [411, 191] on input "e. 12" at bounding box center [410, 189] width 1 height 3
radio input "true"
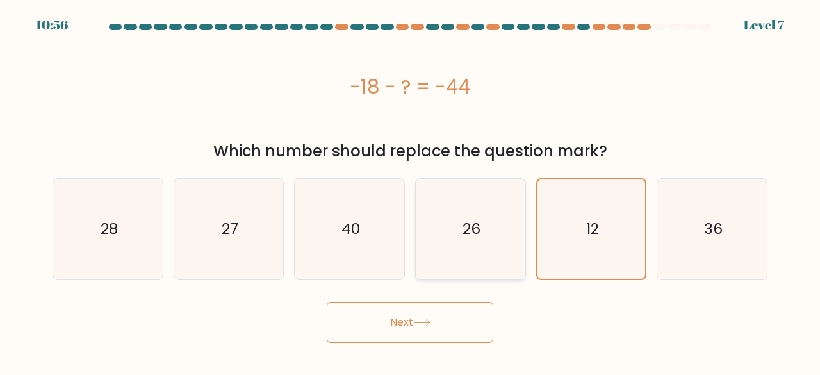
click at [500, 240] on icon "26" at bounding box center [470, 229] width 101 height 101
click at [411, 191] on input "d. 26" at bounding box center [410, 189] width 1 height 3
radio input "true"
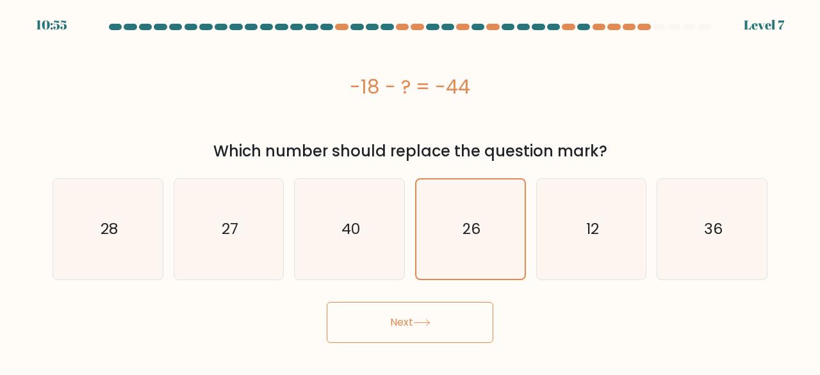
click at [409, 324] on button "Next" at bounding box center [410, 322] width 167 height 41
click at [400, 326] on button "Next" at bounding box center [410, 322] width 167 height 41
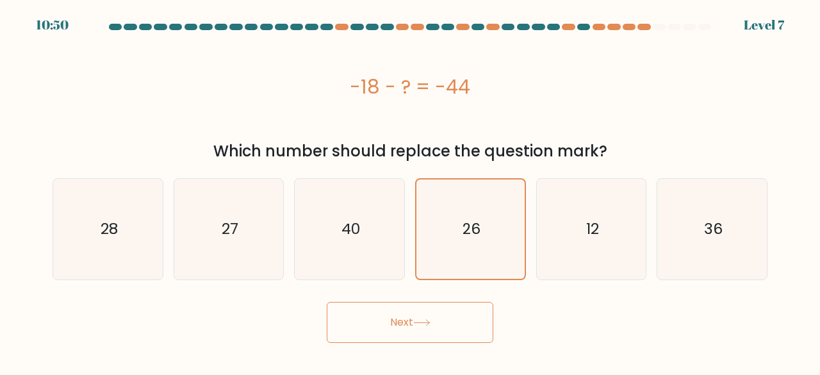
click at [400, 326] on button "Next" at bounding box center [410, 322] width 167 height 41
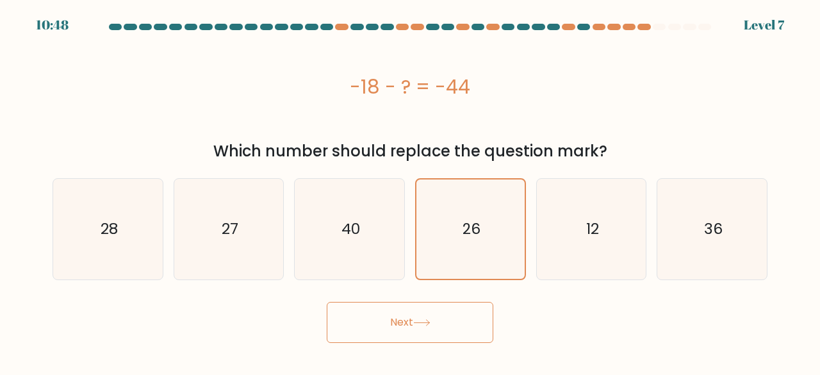
click at [400, 324] on button "Next" at bounding box center [410, 322] width 167 height 41
click at [460, 85] on div "-18 - ? = -44" at bounding box center [410, 86] width 715 height 29
click at [565, 108] on div "-18 - ? = -44" at bounding box center [410, 86] width 715 height 103
click at [419, 313] on button "Next" at bounding box center [410, 322] width 167 height 41
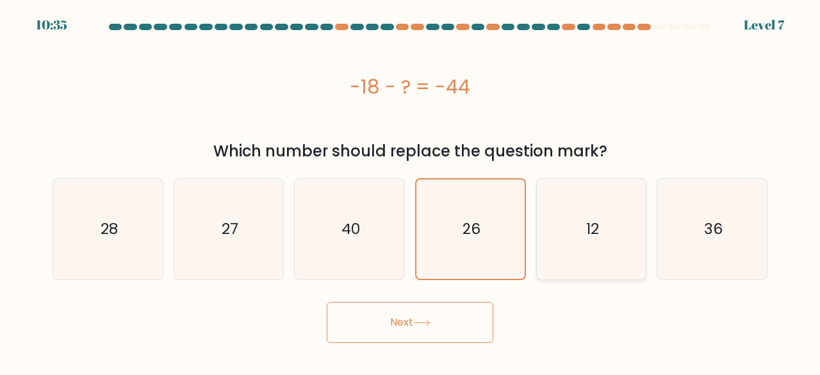
click at [575, 247] on icon "12" at bounding box center [591, 229] width 101 height 101
click at [411, 191] on input "e. 12" at bounding box center [410, 189] width 1 height 3
radio input "true"
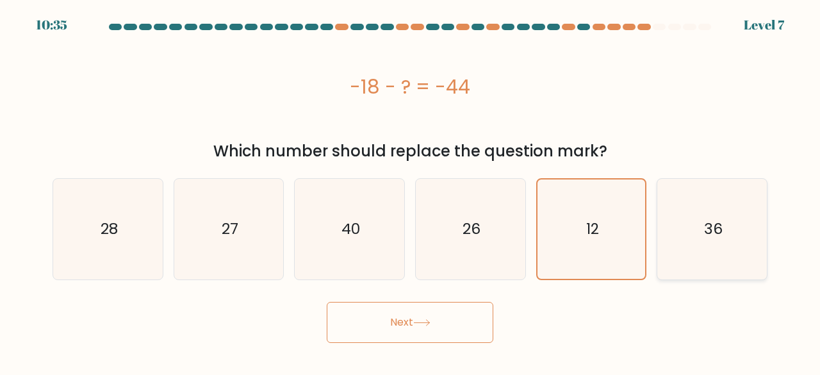
click at [698, 220] on icon "36" at bounding box center [712, 229] width 101 height 101
click at [411, 191] on input "f. 36" at bounding box center [410, 189] width 1 height 3
radio input "true"
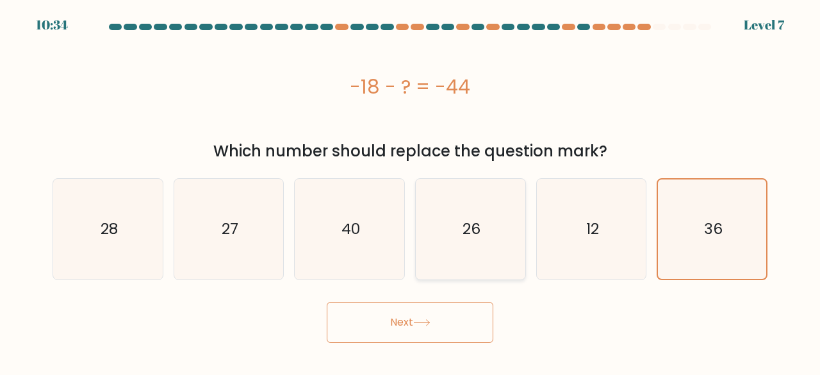
click at [497, 235] on icon "26" at bounding box center [470, 229] width 101 height 101
click at [411, 191] on input "d. 26" at bounding box center [410, 189] width 1 height 3
radio input "true"
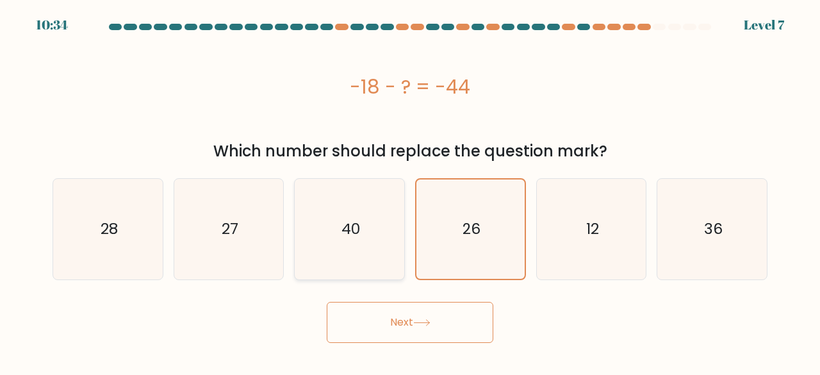
click at [354, 229] on text "40" at bounding box center [351, 228] width 19 height 21
click at [410, 191] on input "c. 40" at bounding box center [410, 189] width 1 height 3
radio input "true"
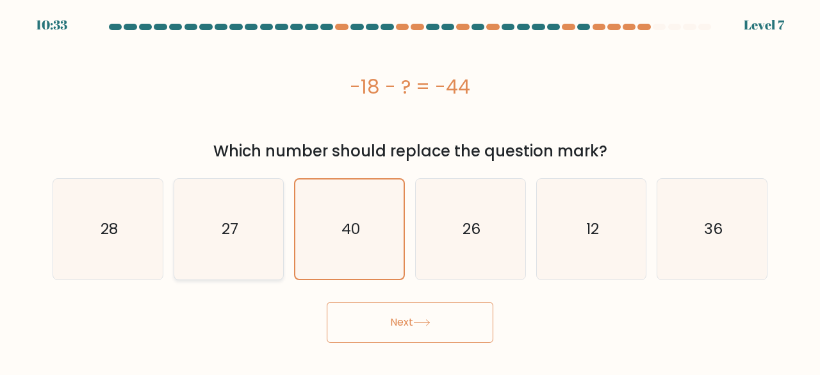
click at [249, 228] on icon "27" at bounding box center [229, 229] width 101 height 101
click at [410, 191] on input "b. 27" at bounding box center [410, 189] width 1 height 3
radio input "true"
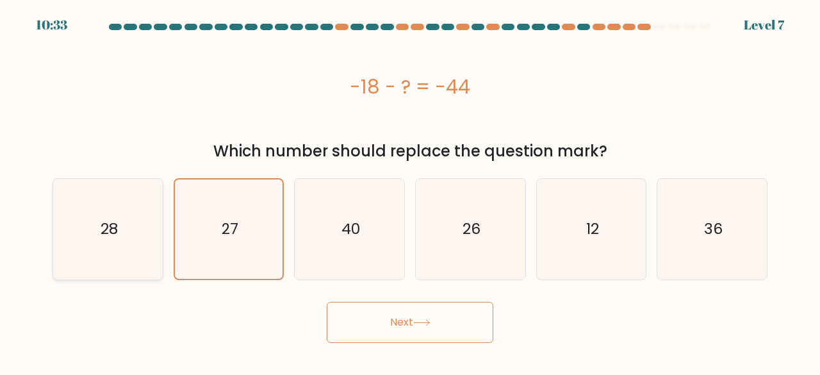
click at [128, 229] on icon "28" at bounding box center [108, 229] width 101 height 101
click at [410, 191] on input "a. 28" at bounding box center [410, 189] width 1 height 3
radio input "true"
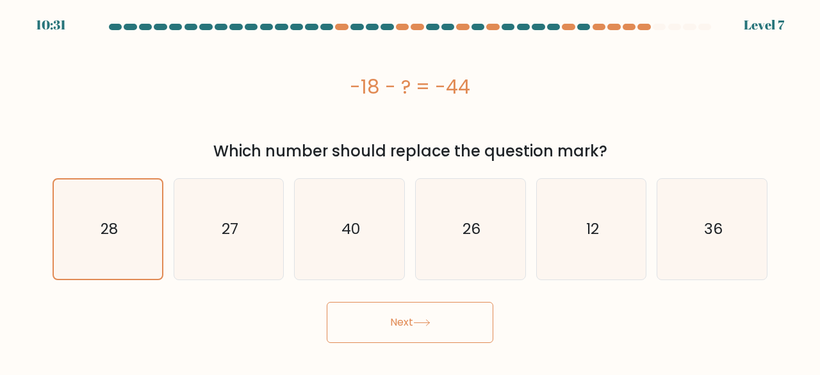
click at [399, 315] on button "Next" at bounding box center [410, 322] width 167 height 41
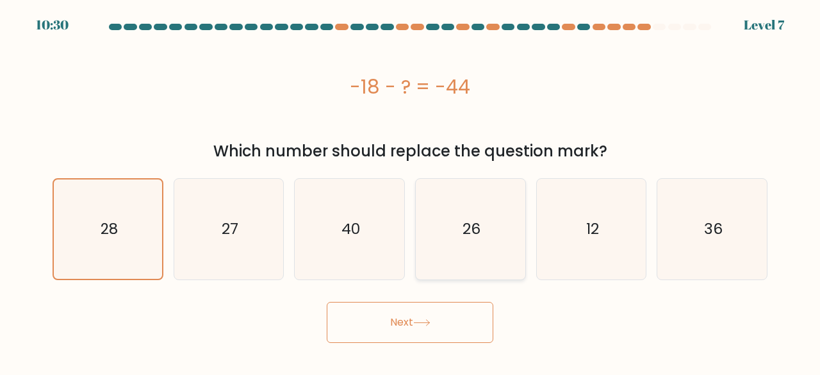
click at [463, 236] on text "26" at bounding box center [472, 228] width 18 height 21
click at [411, 191] on input "d. 26" at bounding box center [410, 189] width 1 height 3
radio input "true"
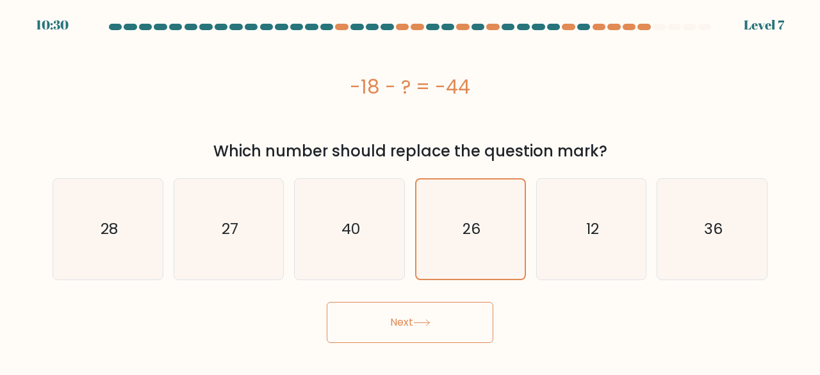
click at [447, 309] on button "Next" at bounding box center [410, 322] width 167 height 41
click at [426, 336] on button "Next" at bounding box center [410, 322] width 167 height 41
click at [486, 335] on button "Next" at bounding box center [410, 322] width 167 height 41
click at [484, 304] on button "Next" at bounding box center [410, 322] width 167 height 41
click at [329, 309] on button "Next" at bounding box center [410, 322] width 167 height 41
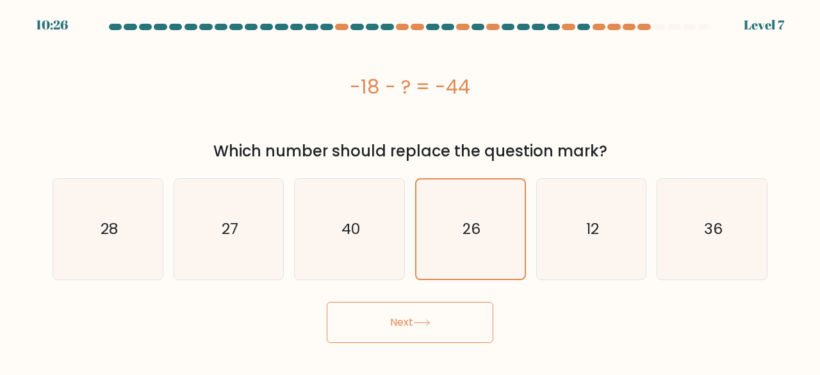
click at [334, 339] on button "Next" at bounding box center [410, 322] width 167 height 41
click at [404, 317] on button "Next" at bounding box center [410, 322] width 167 height 41
click at [220, 77] on div "-18 - ? = -44" at bounding box center [410, 86] width 715 height 29
click at [402, 322] on button "Next" at bounding box center [410, 322] width 167 height 41
click at [454, 243] on icon "26" at bounding box center [470, 228] width 99 height 99
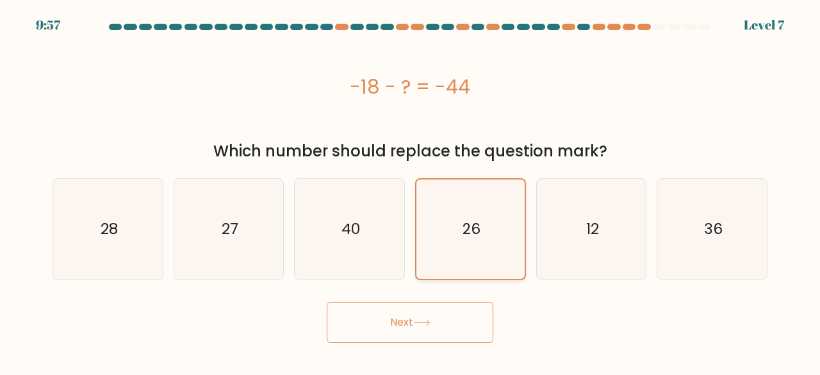
click at [411, 191] on input "d. 26" at bounding box center [410, 189] width 1 height 3
click at [454, 243] on icon "26" at bounding box center [470, 228] width 99 height 99
click at [411, 191] on input "d. 26" at bounding box center [410, 189] width 1 height 3
click at [454, 243] on icon "26" at bounding box center [470, 228] width 99 height 99
click at [411, 191] on input "d. 26" at bounding box center [410, 189] width 1 height 3
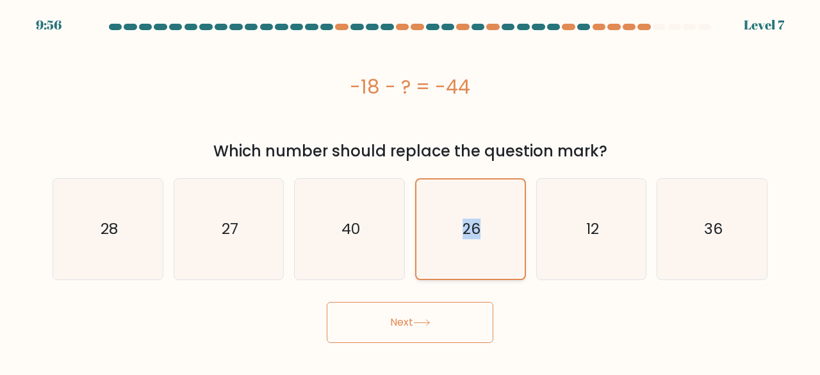
click at [468, 244] on icon "26" at bounding box center [470, 228] width 99 height 99
click at [411, 191] on input "d. 26" at bounding box center [410, 189] width 1 height 3
click at [500, 292] on form "a." at bounding box center [410, 183] width 820 height 319
click at [465, 130] on div "-18 - ? = -44" at bounding box center [410, 86] width 715 height 103
click at [538, 198] on div "12" at bounding box center [591, 229] width 111 height 102
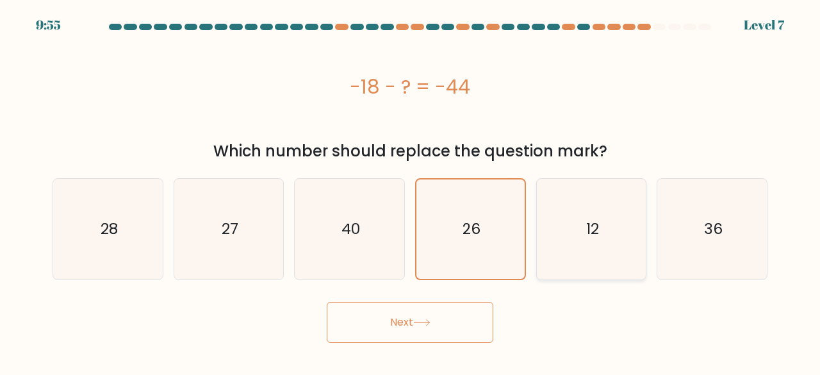
click at [411, 191] on input "e. 12" at bounding box center [410, 189] width 1 height 3
radio input "true"
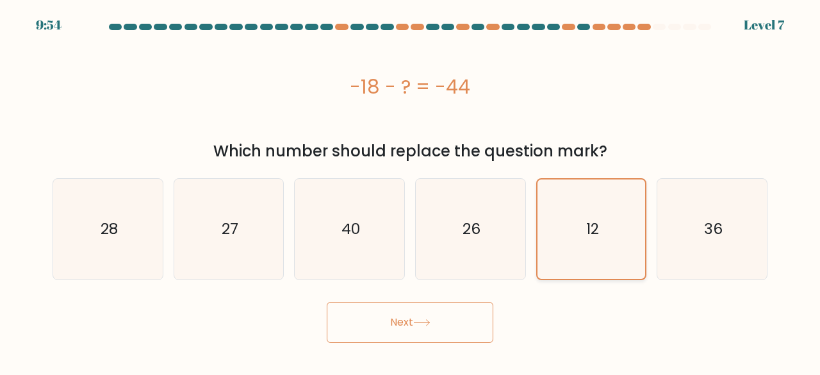
click at [643, 204] on div "12" at bounding box center [591, 229] width 111 height 102
click at [411, 191] on input "e. 12" at bounding box center [410, 189] width 1 height 3
drag, startPoint x: 459, startPoint y: 220, endPoint x: 353, endPoint y: 232, distance: 106.3
click at [458, 220] on icon "26" at bounding box center [470, 229] width 101 height 101
click at [411, 191] on input "d. 26" at bounding box center [410, 189] width 1 height 3
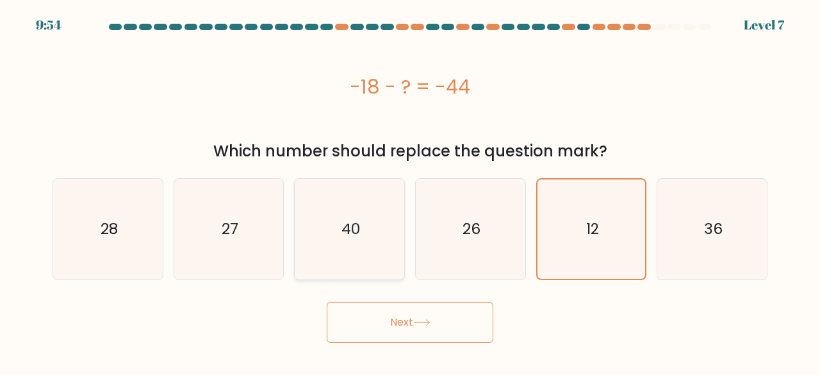
radio input "true"
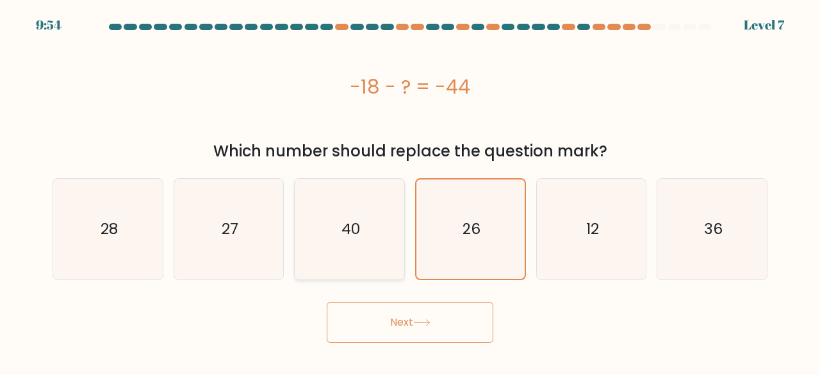
click at [343, 233] on text "40" at bounding box center [351, 228] width 19 height 21
click at [410, 191] on input "c. 40" at bounding box center [410, 189] width 1 height 3
radio input "true"
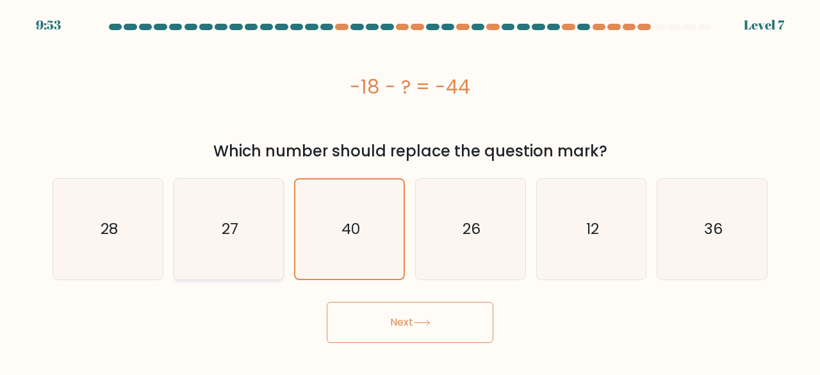
drag, startPoint x: 222, startPoint y: 221, endPoint x: 155, endPoint y: 212, distance: 67.9
click at [222, 221] on text "27" at bounding box center [230, 228] width 17 height 21
click at [410, 191] on input "b. 27" at bounding box center [410, 189] width 1 height 3
radio input "true"
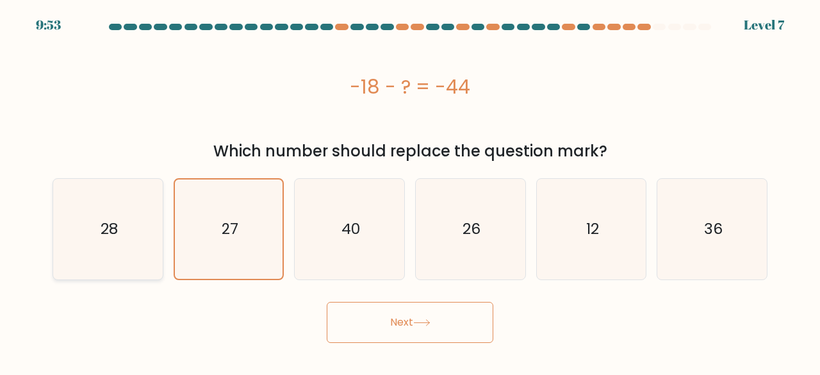
click at [149, 211] on icon "28" at bounding box center [108, 229] width 101 height 101
click at [410, 191] on input "a. 28" at bounding box center [410, 189] width 1 height 3
radio input "true"
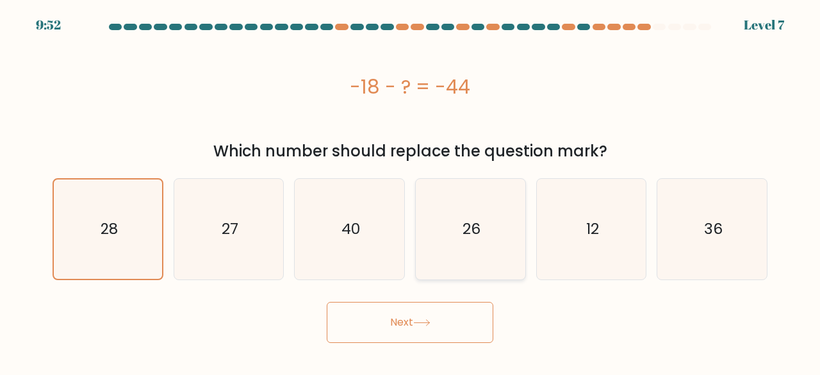
click at [522, 211] on div "26" at bounding box center [470, 229] width 111 height 102
click at [411, 191] on input "d. 26" at bounding box center [410, 189] width 1 height 3
radio input "true"
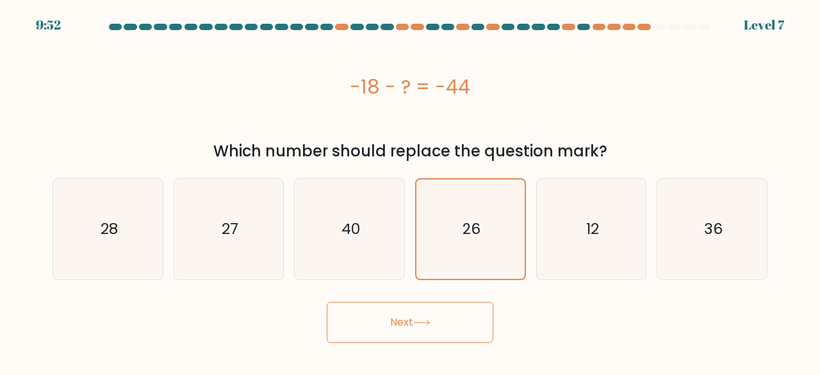
click at [468, 333] on button "Next" at bounding box center [410, 322] width 167 height 41
click at [714, 215] on icon "36" at bounding box center [712, 229] width 101 height 101
click at [411, 191] on input "f. 36" at bounding box center [410, 189] width 1 height 3
radio input "true"
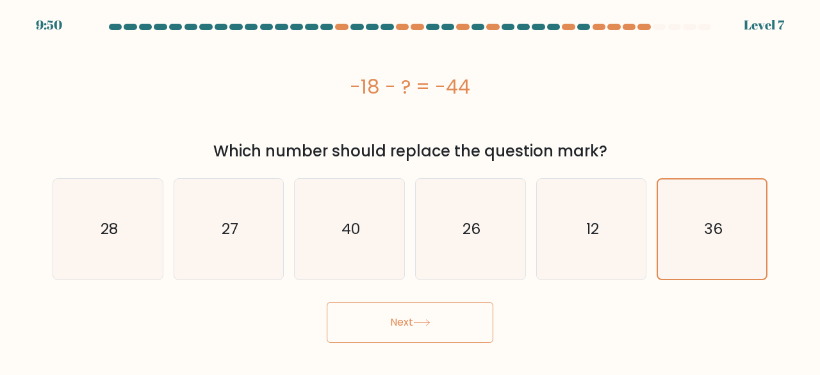
click at [452, 324] on button "Next" at bounding box center [410, 322] width 167 height 41
click at [509, 247] on icon "26" at bounding box center [470, 229] width 101 height 101
click at [411, 191] on input "d. 26" at bounding box center [410, 189] width 1 height 3
radio input "true"
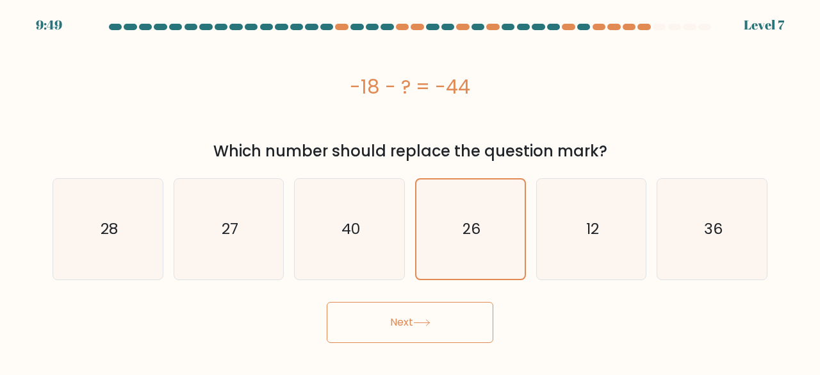
click at [474, 311] on button "Next" at bounding box center [410, 322] width 167 height 41
click at [438, 323] on button "Next" at bounding box center [410, 322] width 167 height 41
click at [429, 316] on button "Next" at bounding box center [410, 322] width 167 height 41
click at [431, 315] on button "Next" at bounding box center [410, 322] width 167 height 41
click at [452, 320] on button "Next" at bounding box center [410, 322] width 167 height 41
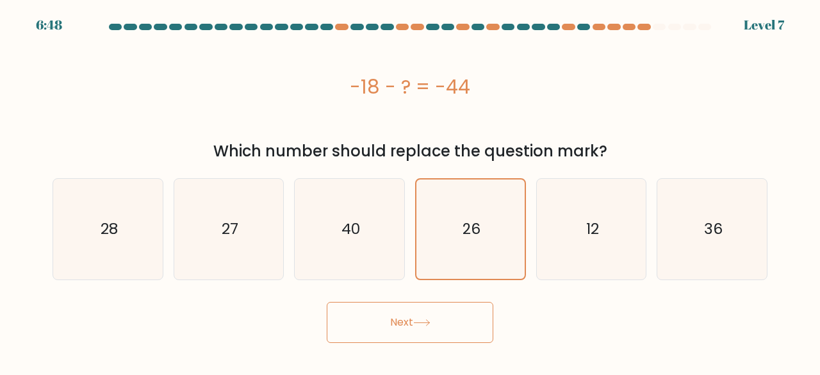
click at [436, 318] on button "Next" at bounding box center [410, 322] width 167 height 41
click at [431, 317] on button "Next" at bounding box center [410, 322] width 167 height 41
click at [420, 317] on button "Next" at bounding box center [410, 322] width 167 height 41
click at [322, 317] on div "Next" at bounding box center [410, 318] width 730 height 47
click at [352, 324] on button "Next" at bounding box center [410, 322] width 167 height 41
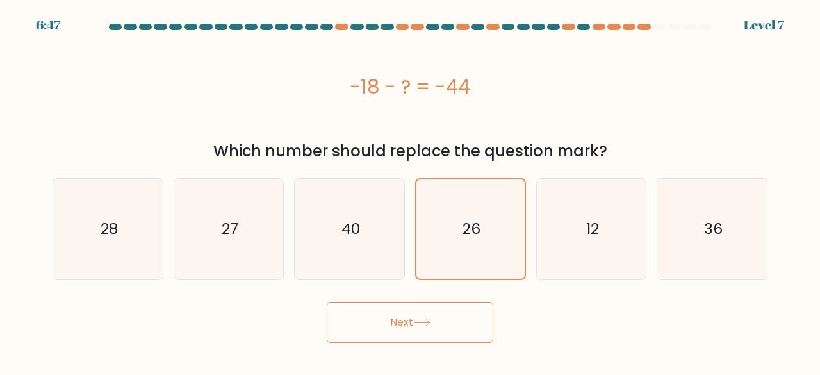
click at [438, 321] on button "Next" at bounding box center [410, 322] width 167 height 41
click at [452, 315] on button "Next" at bounding box center [410, 322] width 167 height 41
click at [465, 327] on button "Next" at bounding box center [410, 322] width 167 height 41
